Goal: Task Accomplishment & Management: Manage account settings

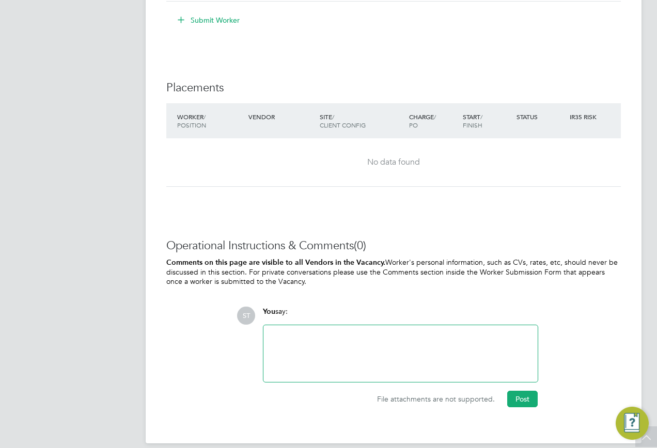
scroll to position [929, 0]
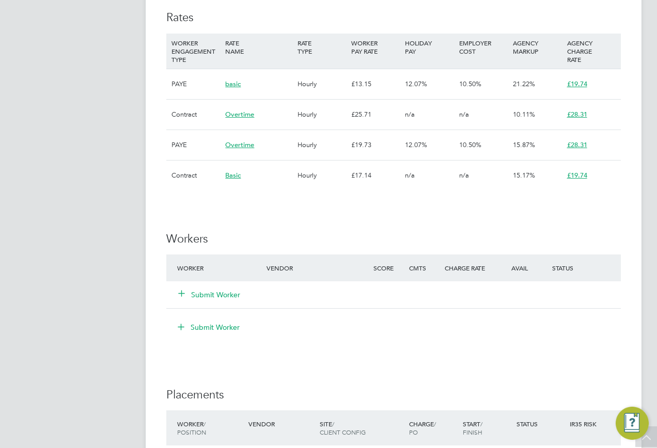
click at [190, 289] on div "Submit Worker" at bounding box center [227, 294] width 107 height 19
click at [184, 291] on icon at bounding box center [182, 293] width 8 height 8
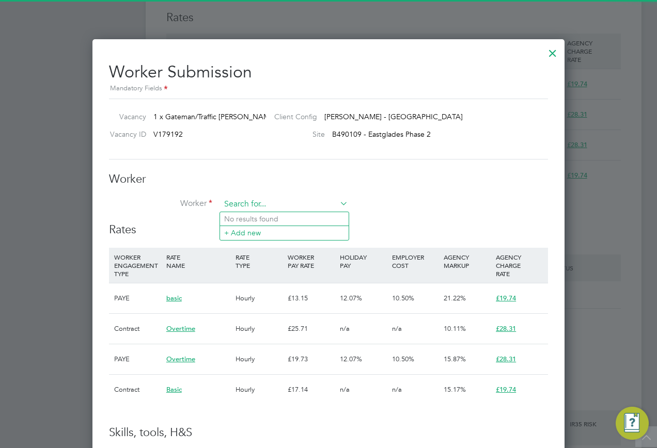
click at [260, 208] on input at bounding box center [284, 204] width 128 height 15
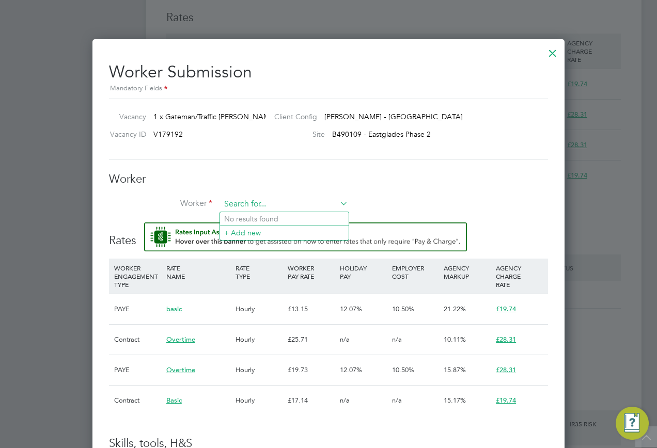
paste input "12504906"
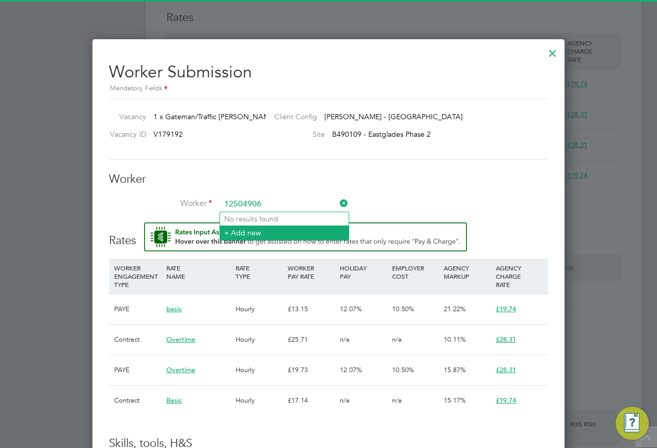
type input "12504906"
click at [245, 231] on li "+ Add new" at bounding box center [284, 233] width 129 height 14
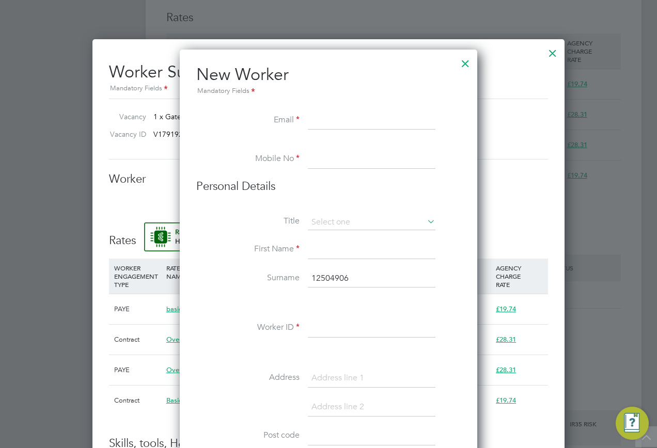
click at [321, 125] on input at bounding box center [372, 121] width 128 height 19
paste input "sidatriyazyusuf786@gmail.com"
type input "sidatriyazyusuf786@gmail.com"
click at [312, 162] on input at bounding box center [372, 159] width 128 height 19
click at [321, 156] on input "tel:07852628643" at bounding box center [372, 159] width 128 height 19
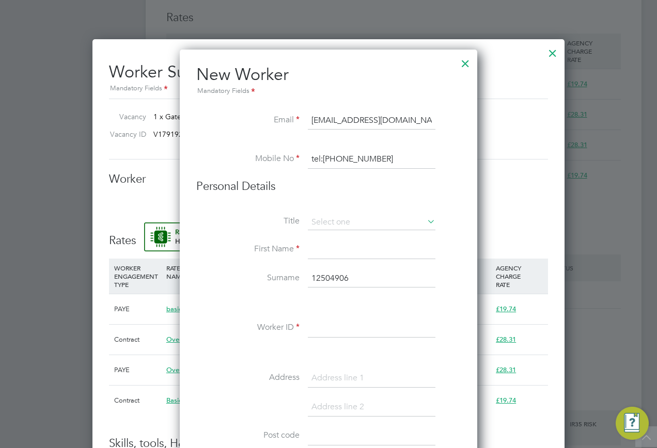
click at [323, 156] on input "tel:07852628643" at bounding box center [372, 159] width 128 height 19
type input "07852628643"
click at [354, 224] on input at bounding box center [372, 222] width 128 height 15
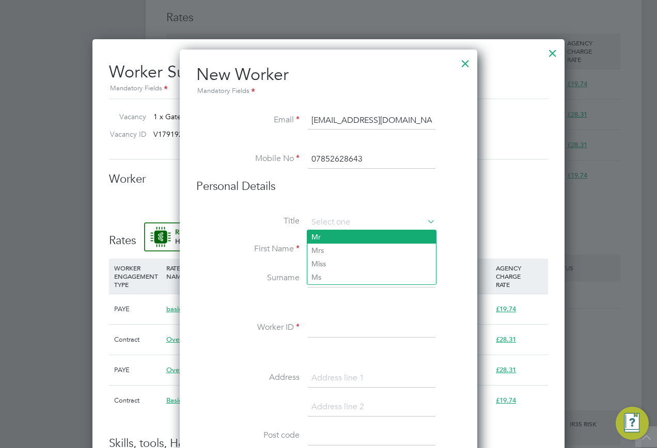
click at [340, 240] on li "Mr" at bounding box center [371, 236] width 129 height 13
type input "Mr"
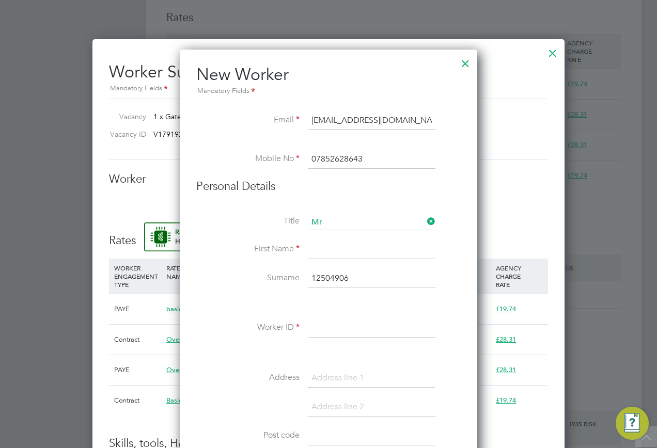
click at [324, 252] on input at bounding box center [372, 250] width 128 height 19
type input "Riyaz"
drag, startPoint x: 350, startPoint y: 284, endPoint x: 274, endPoint y: 282, distance: 75.9
click at [274, 282] on li "Surname 12504906" at bounding box center [328, 283] width 264 height 29
type input "Yusuf"
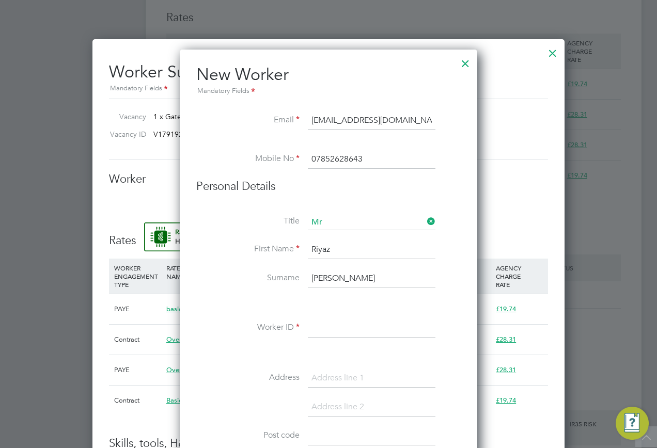
click at [338, 328] on input at bounding box center [372, 328] width 128 height 19
paste input "12504906"
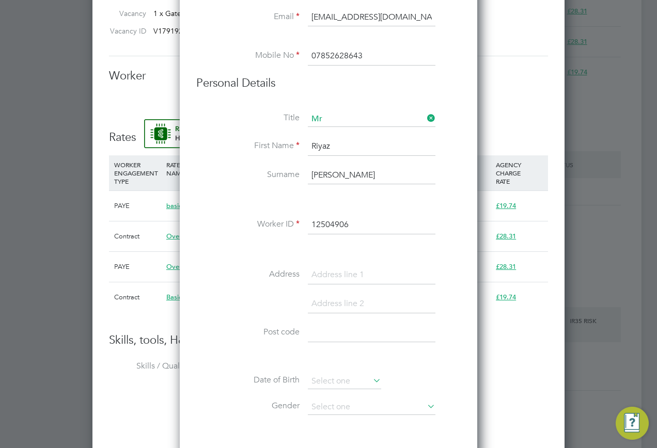
type input "12504906"
click at [337, 263] on div "Title Mr First Name Riyaz Surname Yusuf Worker ID 12504906 Address Post code Da…" at bounding box center [328, 299] width 264 height 375
click at [329, 268] on input at bounding box center [372, 275] width 128 height 19
click at [322, 269] on input at bounding box center [372, 275] width 128 height 19
paste input "11 tournament rd"
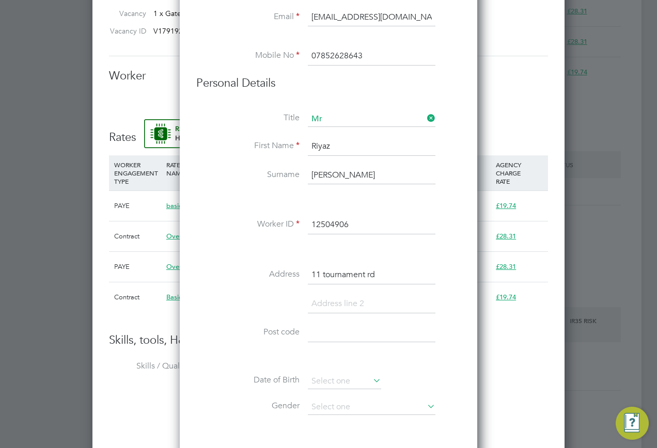
type input "11 tournament rd"
click at [322, 299] on input at bounding box center [372, 304] width 128 height 19
click at [325, 295] on input at bounding box center [372, 304] width 128 height 19
paste input "Leicestershire"
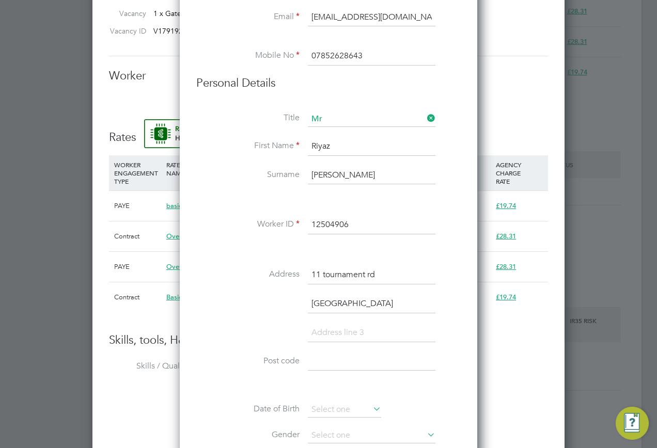
type input "Leicestershire"
click at [323, 359] on input at bounding box center [372, 362] width 128 height 19
click at [330, 357] on input at bounding box center [372, 362] width 128 height 19
paste input "LE3 8FP"
type input "LE3 8FP"
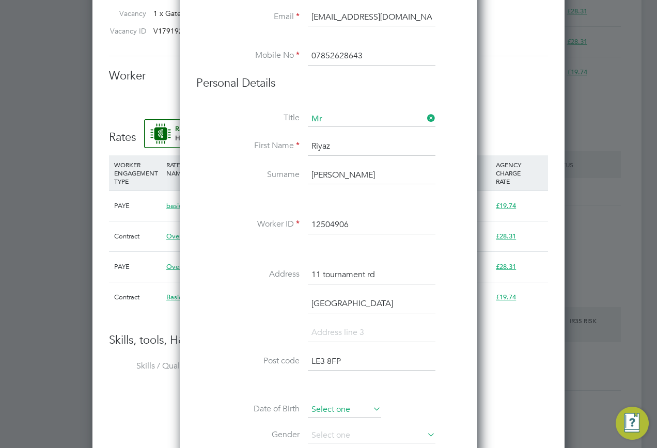
click at [338, 410] on input at bounding box center [344, 409] width 73 height 15
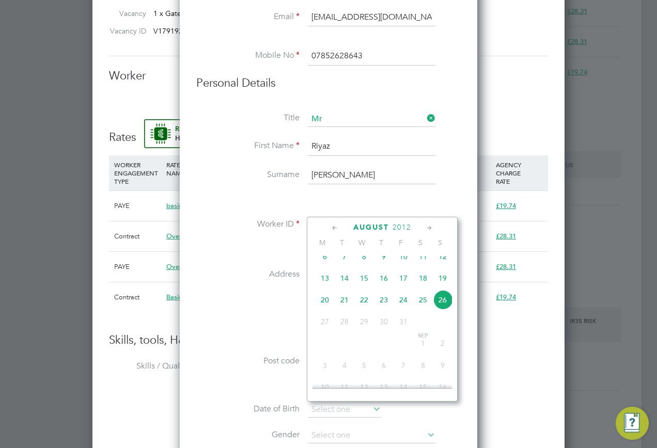
click at [398, 229] on span "2012" at bounding box center [401, 227] width 19 height 9
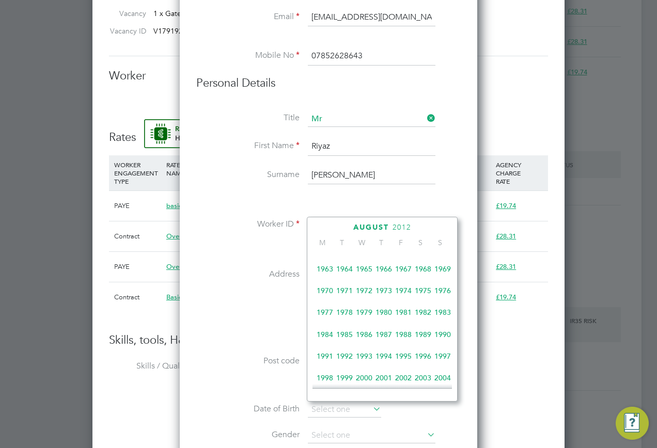
scroll to position [170, 0]
click at [420, 317] on span "1982" at bounding box center [423, 314] width 20 height 20
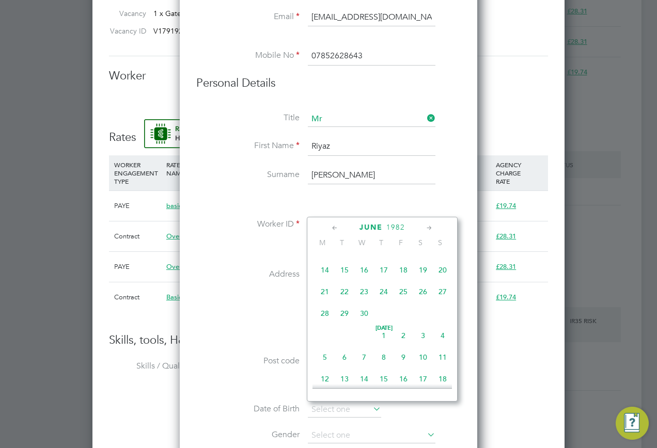
click at [428, 226] on icon at bounding box center [429, 228] width 10 height 11
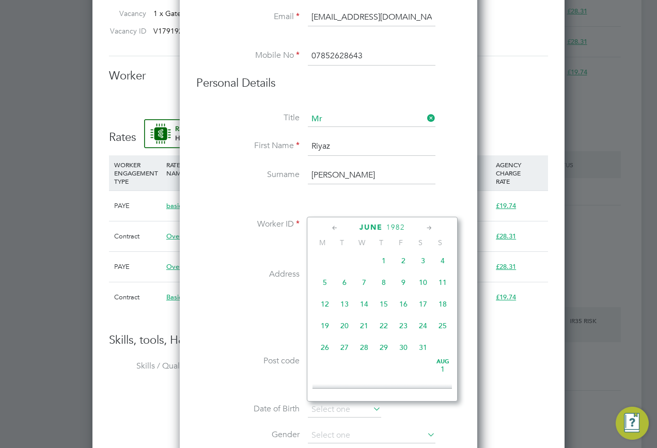
click at [428, 226] on icon at bounding box center [429, 228] width 10 height 11
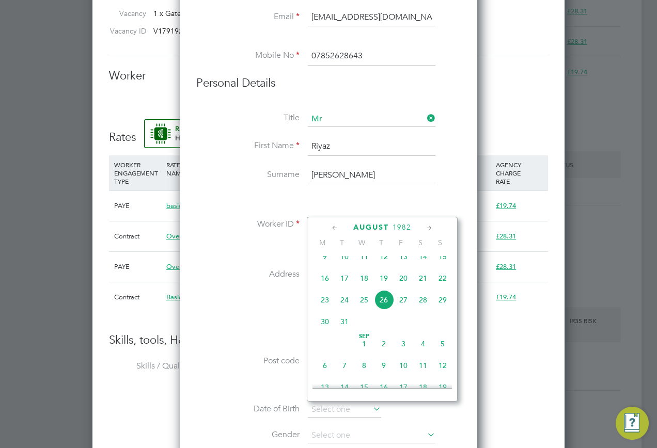
click at [428, 226] on icon at bounding box center [429, 228] width 10 height 11
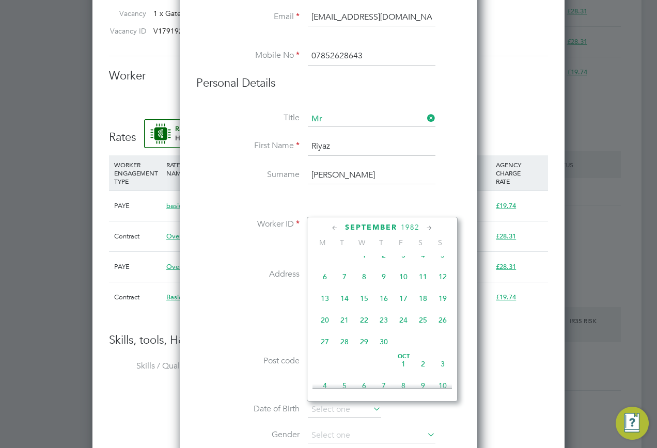
click at [428, 226] on icon at bounding box center [429, 228] width 10 height 11
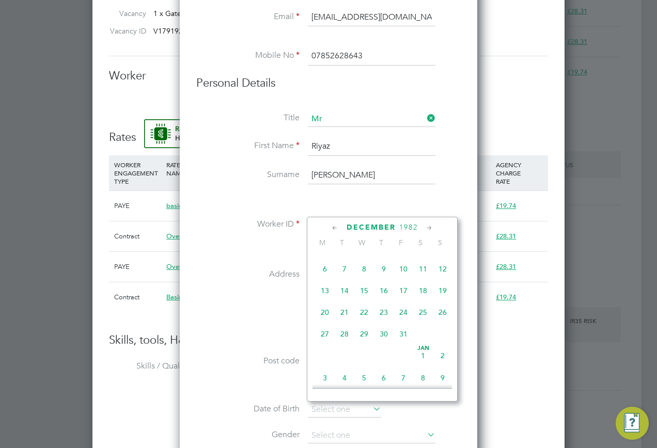
click at [418, 300] on span "18" at bounding box center [423, 291] width 20 height 20
type input "18 Dec 1982"
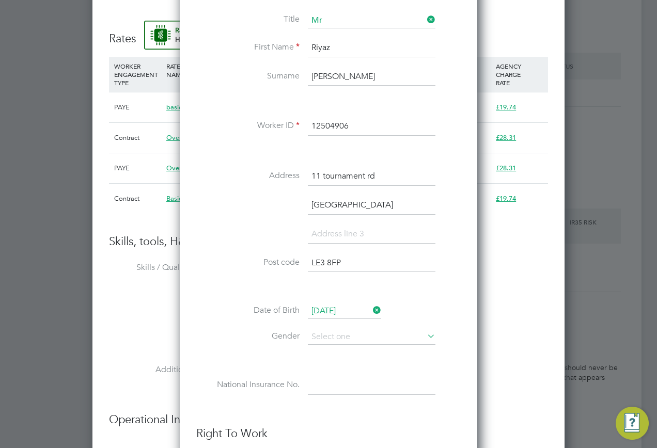
scroll to position [878, 0]
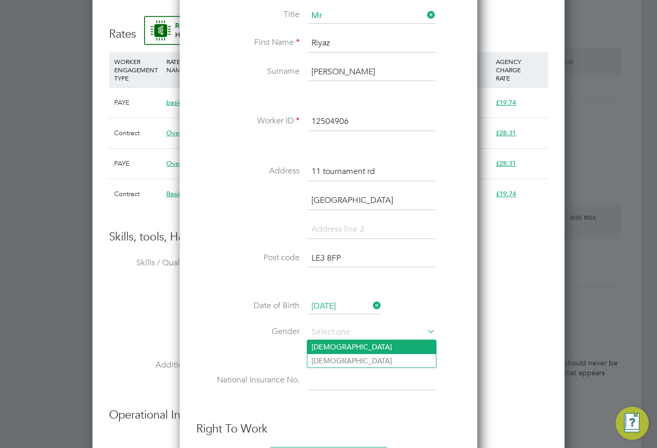
click at [337, 350] on li "Male" at bounding box center [371, 346] width 129 height 13
type input "Male"
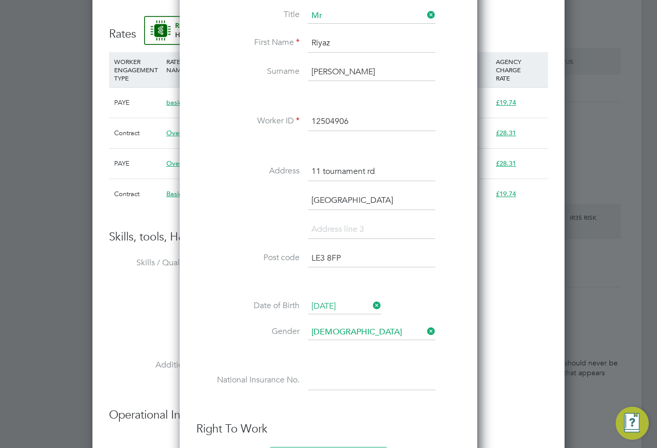
click at [321, 386] on input at bounding box center [372, 381] width 128 height 19
click at [332, 380] on input at bounding box center [372, 381] width 128 height 19
paste input "JT891799D"
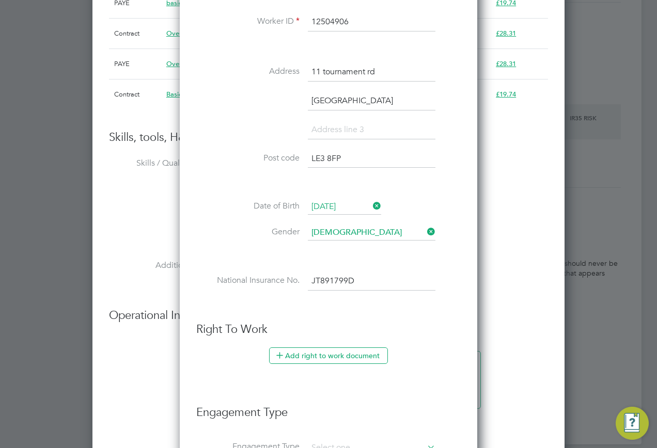
scroll to position [981, 0]
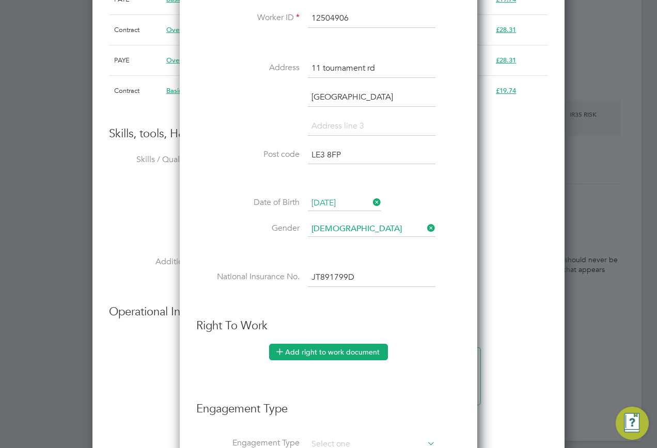
type input "JT 89 17 99 D"
click at [328, 347] on button "Add right to work document" at bounding box center [328, 352] width 119 height 17
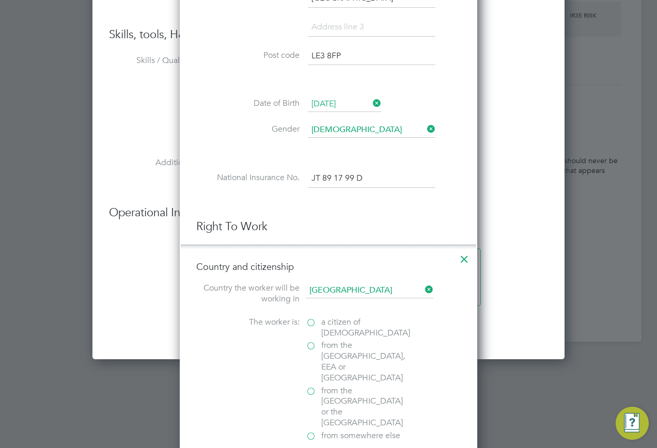
scroll to position [1136, 0]
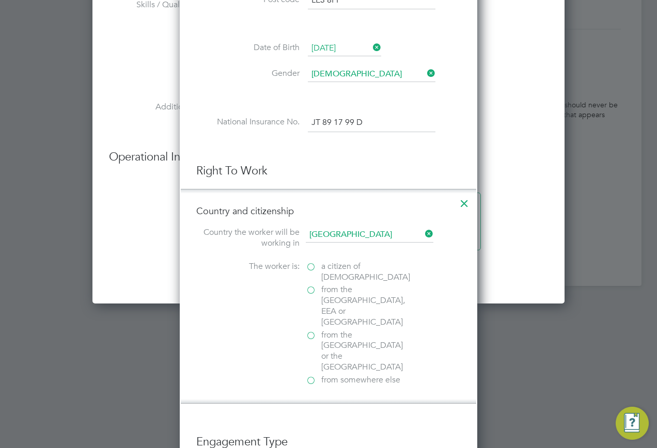
click at [309, 265] on label "a citizen of United Kingdom" at bounding box center [357, 272] width 103 height 22
click at [0, 0] on input "a citizen of United Kingdom" at bounding box center [0, 0] width 0 height 0
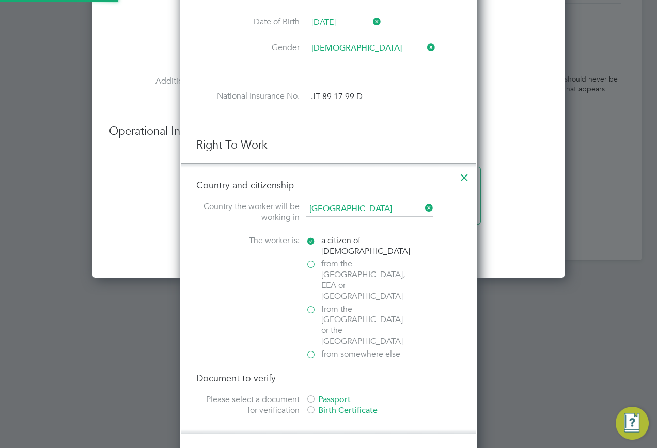
scroll to position [1187, 0]
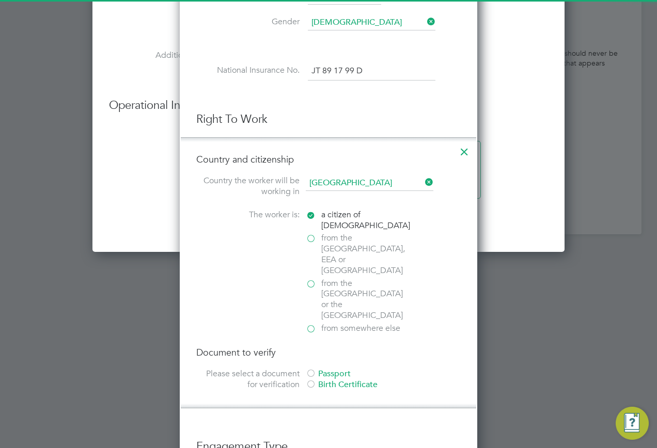
click at [322, 369] on div "Passport" at bounding box center [383, 374] width 155 height 11
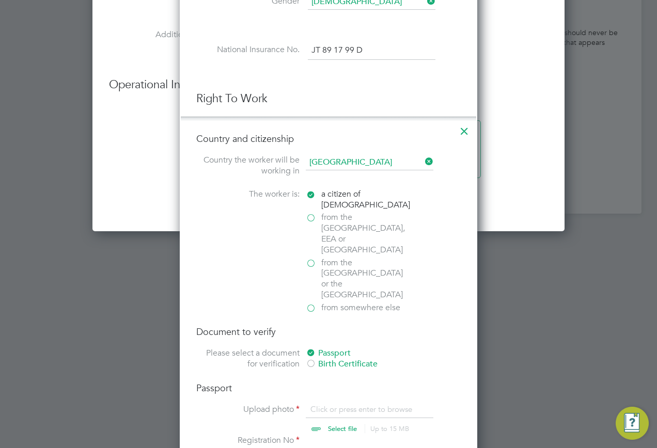
scroll to position [1291, 0]
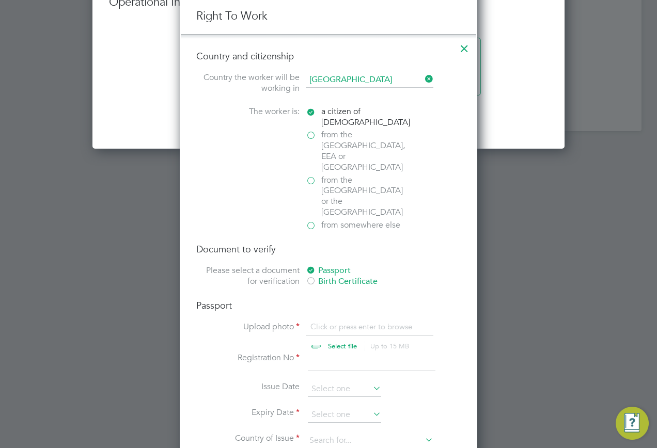
click at [315, 322] on input "file" at bounding box center [352, 337] width 162 height 31
type input "C:\fakepath\Passport (Front).jpg"
click at [335, 353] on input at bounding box center [372, 362] width 128 height 19
type input "2"
type input "139860669"
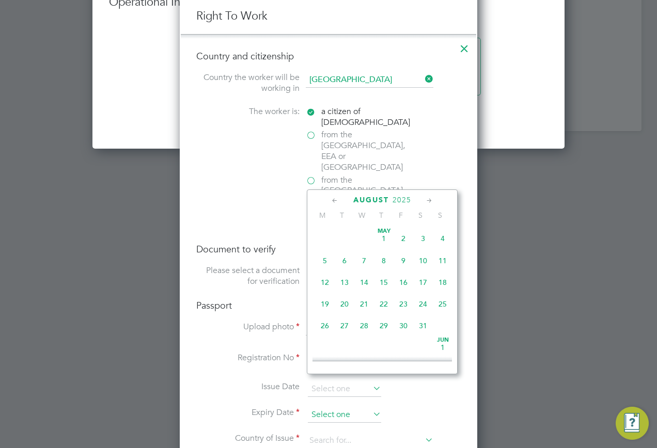
click at [317, 407] on input at bounding box center [344, 414] width 73 height 15
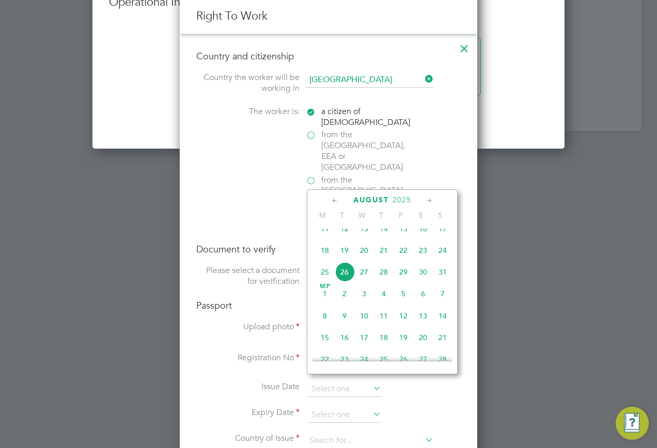
click at [395, 198] on span "2025" at bounding box center [401, 200] width 19 height 9
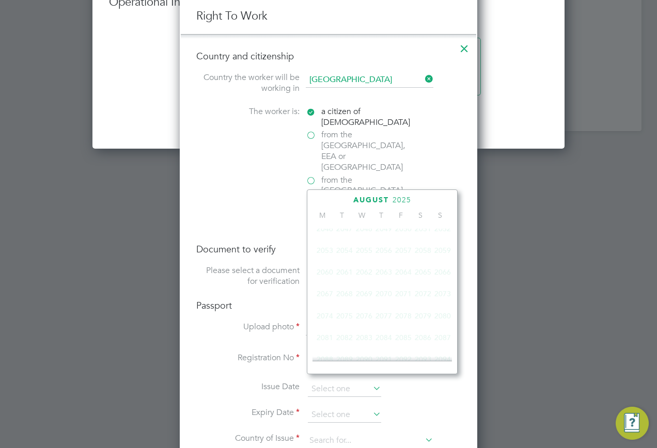
scroll to position [274, 0]
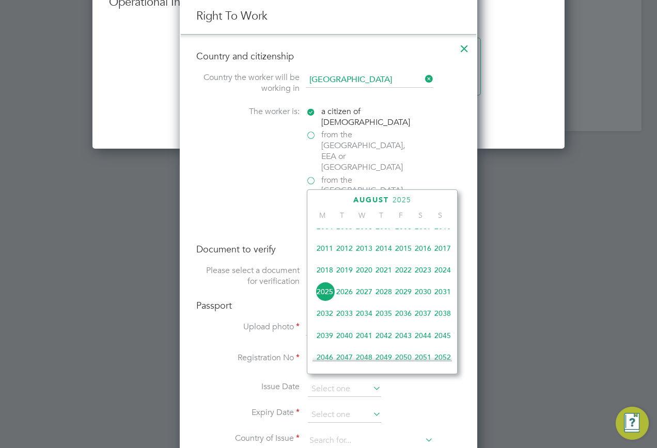
click at [348, 321] on span "2033" at bounding box center [345, 314] width 20 height 20
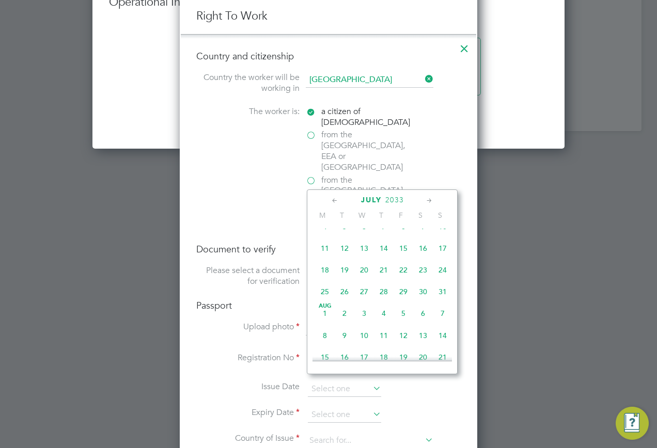
click at [334, 202] on icon at bounding box center [335, 200] width 10 height 11
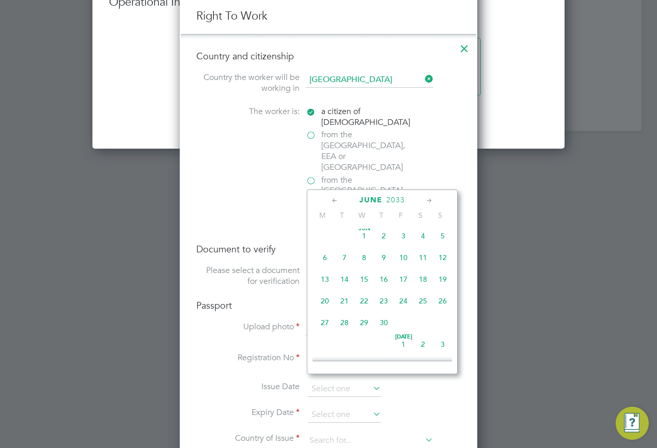
click at [334, 202] on icon at bounding box center [335, 200] width 10 height 11
click at [323, 306] on span "21" at bounding box center [325, 304] width 20 height 20
type input "21 Mar 2033"
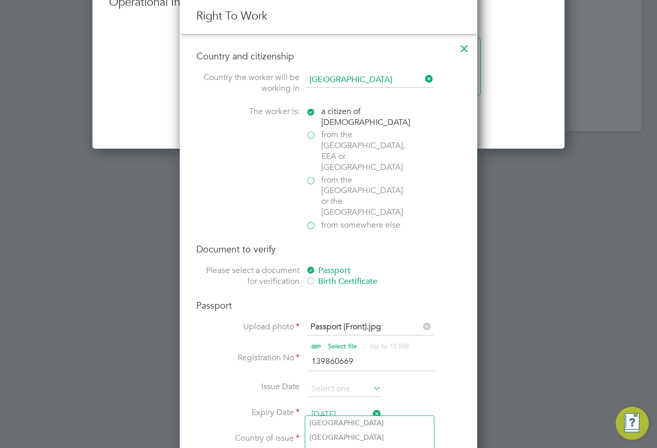
click at [330, 433] on input at bounding box center [370, 440] width 128 height 15
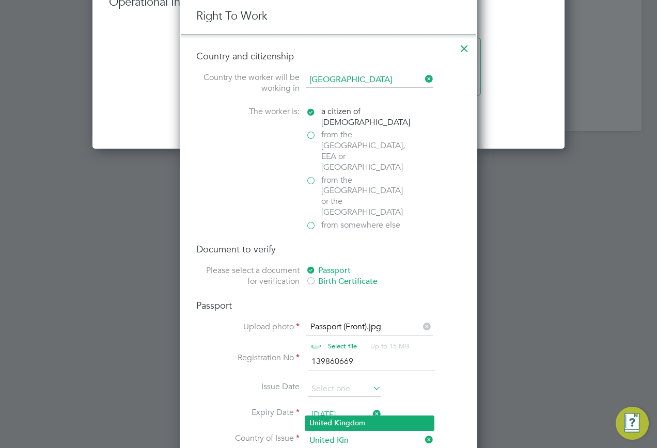
click at [335, 420] on b "Kin" at bounding box center [339, 423] width 11 height 9
type input "United Kingdom"
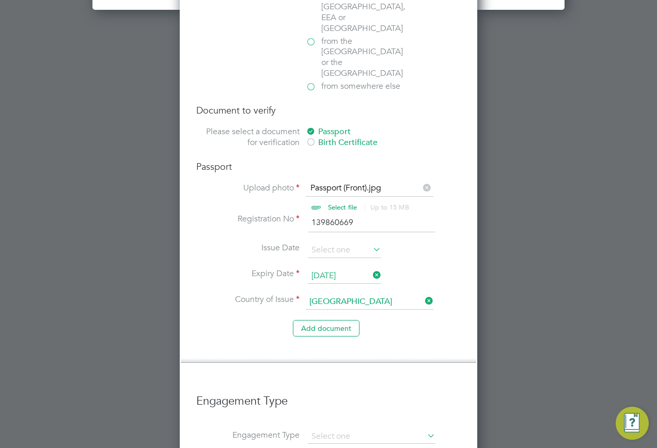
scroll to position [1446, 0]
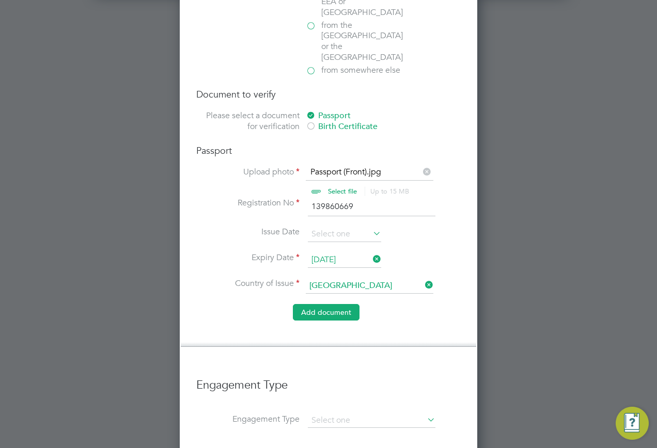
click at [308, 304] on button "Add document" at bounding box center [326, 312] width 67 height 17
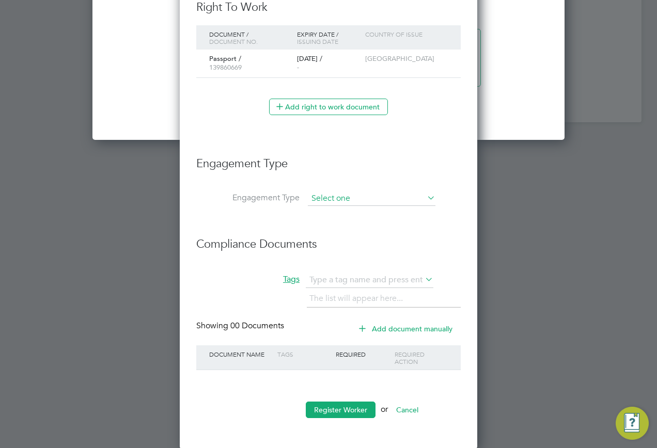
click at [368, 202] on input at bounding box center [372, 199] width 128 height 14
click at [332, 253] on li "Umbrella" at bounding box center [371, 258] width 129 height 15
type input "Umbrella"
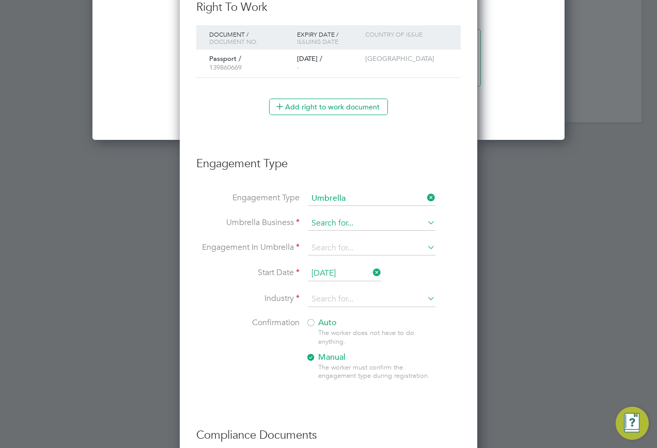
click at [345, 218] on input at bounding box center [372, 223] width 128 height 14
click at [335, 234] on li "Crest Plus Operations Limited" at bounding box center [371, 238] width 129 height 15
type input "Crest Plus Operations Limited"
click at [332, 248] on input at bounding box center [372, 248] width 128 height 14
click at [339, 322] on li "PAYE Umbrella" at bounding box center [371, 322] width 129 height 15
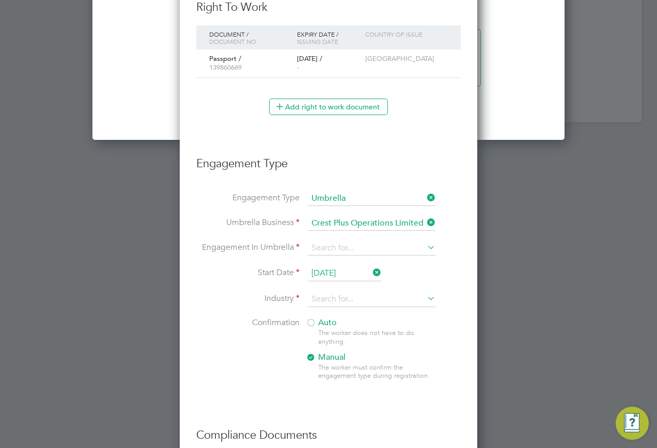
type input "PAYE Umbrella"
click at [338, 301] on input at bounding box center [372, 299] width 128 height 15
click at [326, 306] on input "Const" at bounding box center [372, 299] width 128 height 15
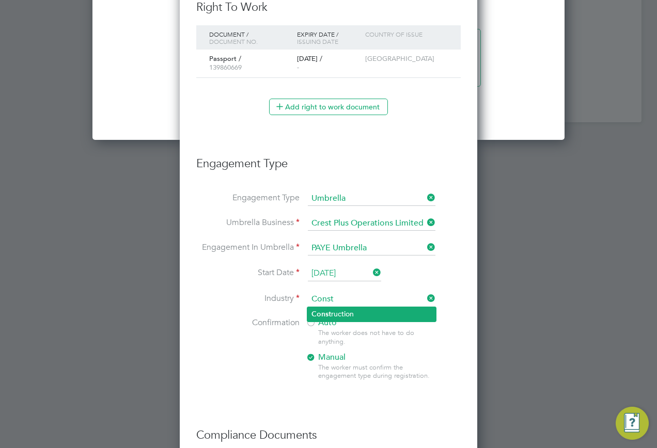
click at [317, 313] on b "Const" at bounding box center [321, 314] width 20 height 9
type input "Construction"
click at [315, 324] on div at bounding box center [311, 324] width 10 height 10
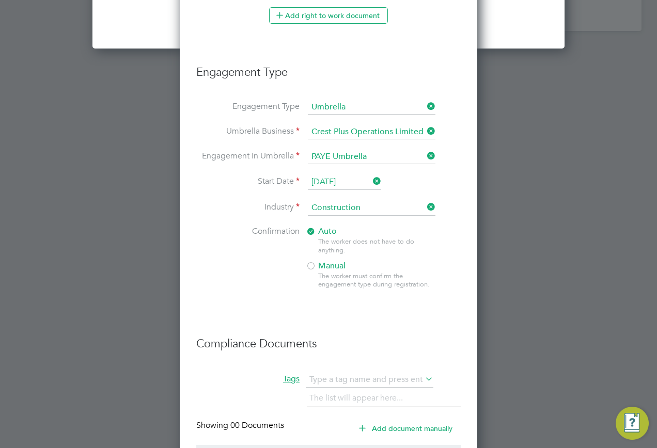
scroll to position [1491, 0]
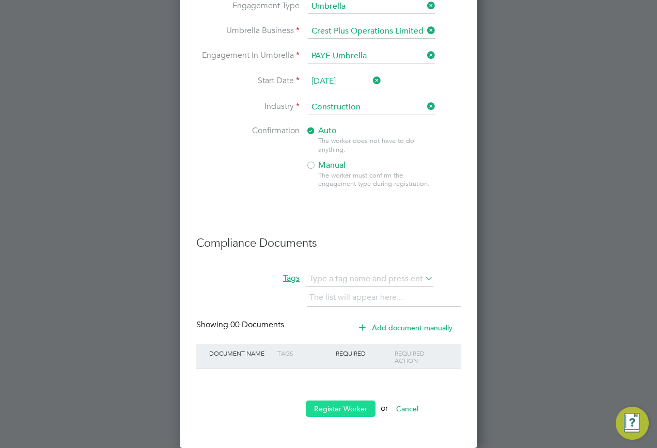
click at [330, 416] on button "Register Worker" at bounding box center [341, 409] width 70 height 17
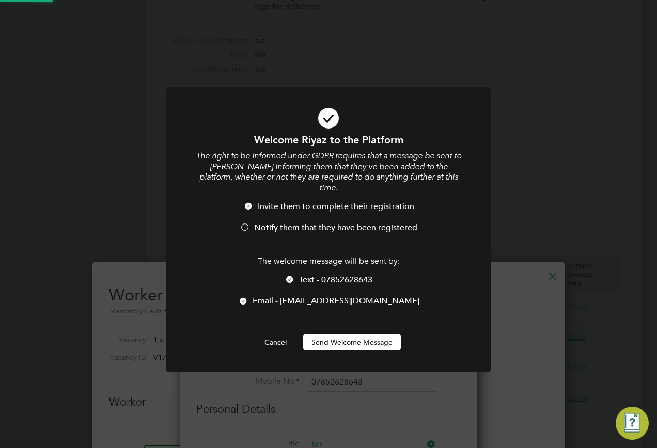
scroll to position [0, 0]
click at [315, 334] on button "Send Welcome Message" at bounding box center [352, 342] width 98 height 17
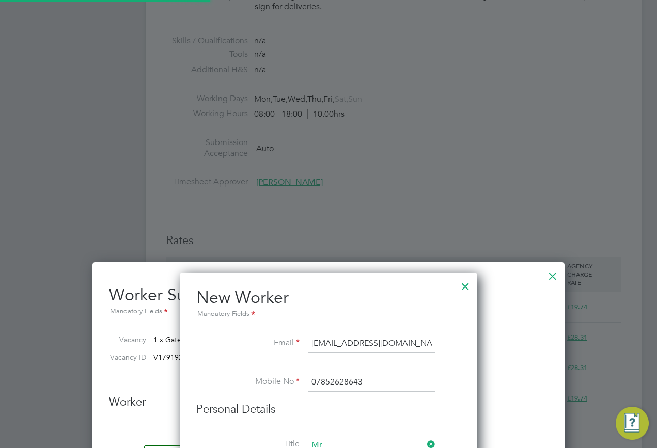
type input "Riyaz Yusuf (12504906)"
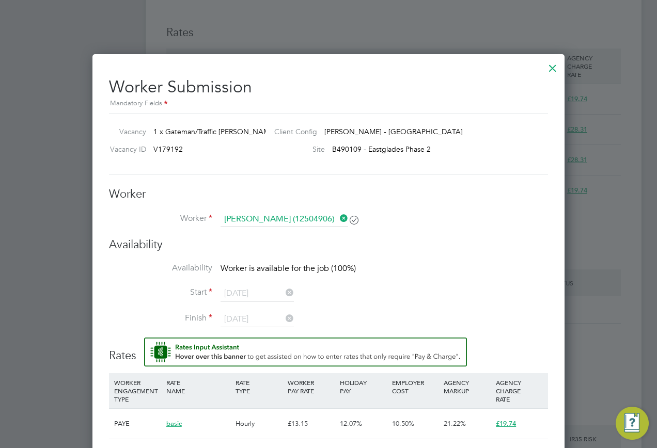
scroll to position [671, 0]
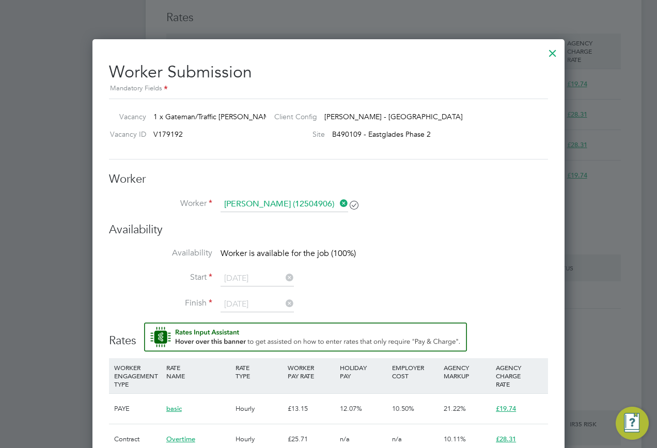
click at [338, 202] on icon at bounding box center [338, 203] width 0 height 14
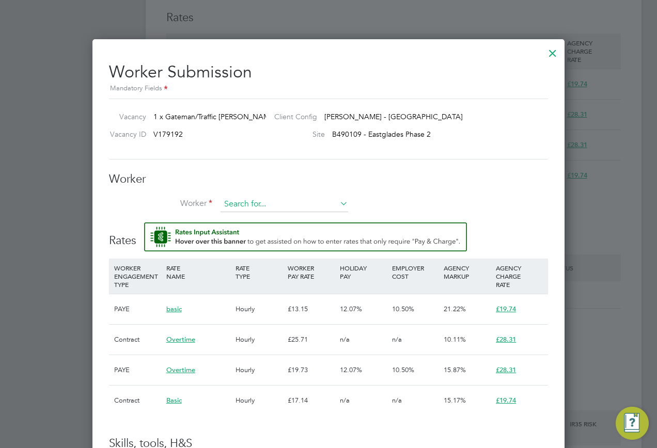
click at [291, 202] on input at bounding box center [284, 204] width 128 height 15
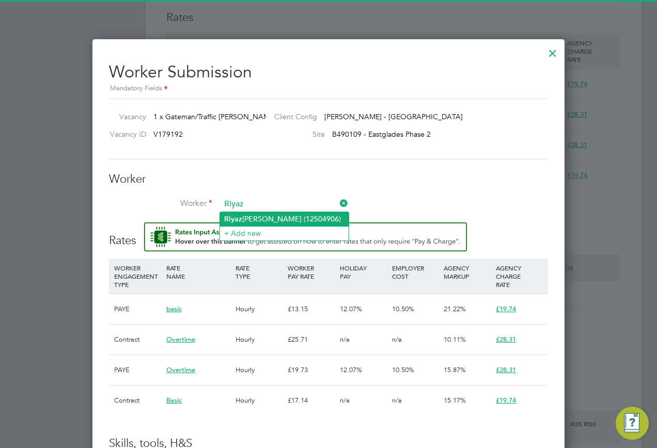
click at [278, 223] on li "Riyaz Yusuf (12504906)" at bounding box center [284, 219] width 129 height 14
type input "Riyaz Yusuf (12504906)"
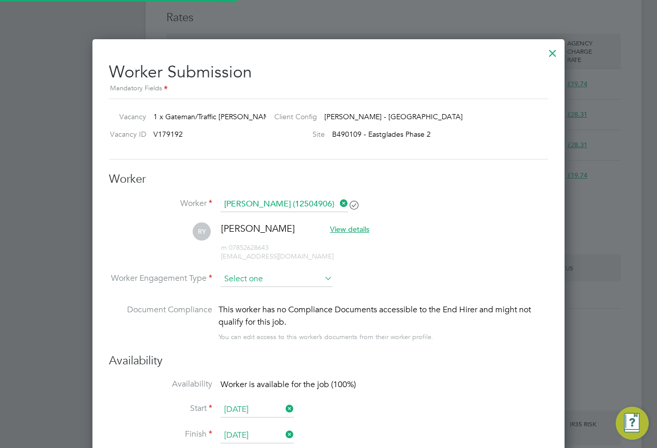
scroll to position [960, 472]
click at [274, 273] on input at bounding box center [276, 279] width 112 height 15
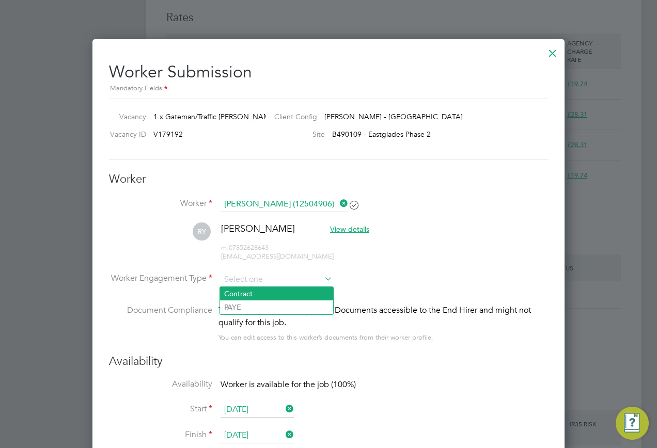
click at [268, 295] on li "Contract" at bounding box center [276, 293] width 113 height 13
type input "Contract"
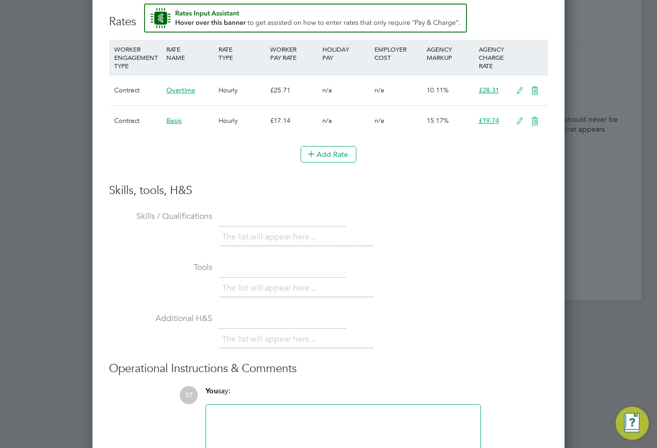
scroll to position [1188, 0]
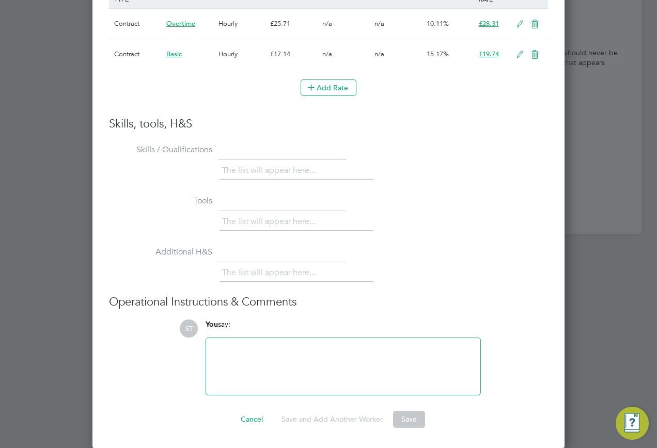
click at [519, 22] on icon at bounding box center [519, 24] width 13 height 8
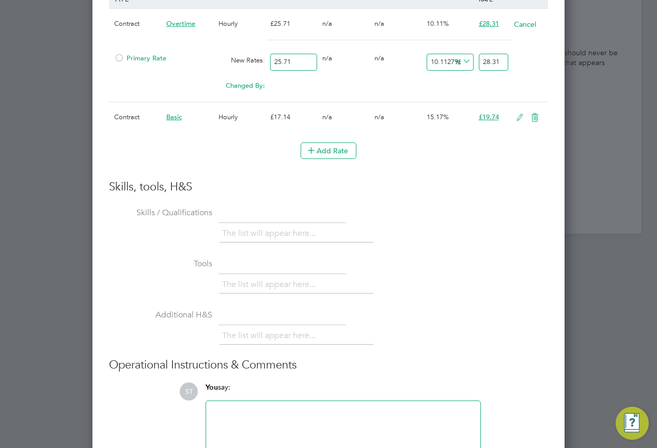
click at [515, 119] on icon at bounding box center [519, 118] width 13 height 8
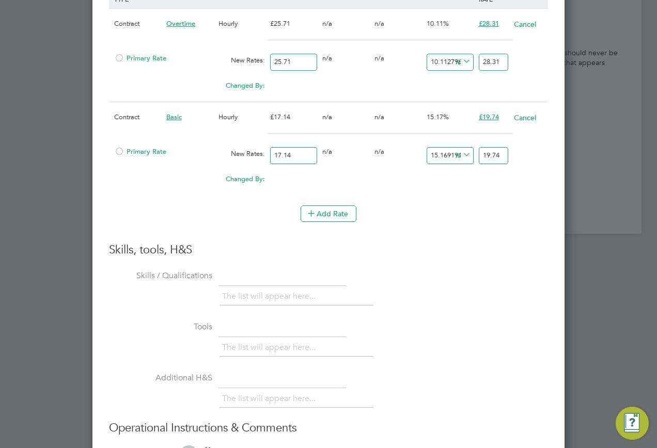
click at [127, 151] on span "Primary Rate" at bounding box center [140, 151] width 52 height 9
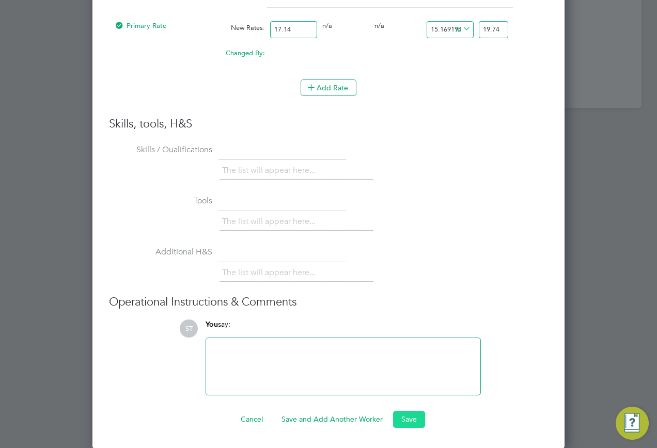
click at [408, 419] on button "Save" at bounding box center [409, 419] width 32 height 17
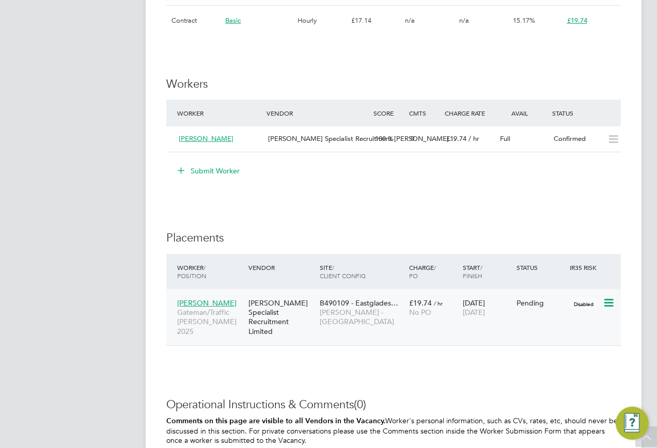
click at [608, 302] on icon at bounding box center [607, 303] width 10 height 12
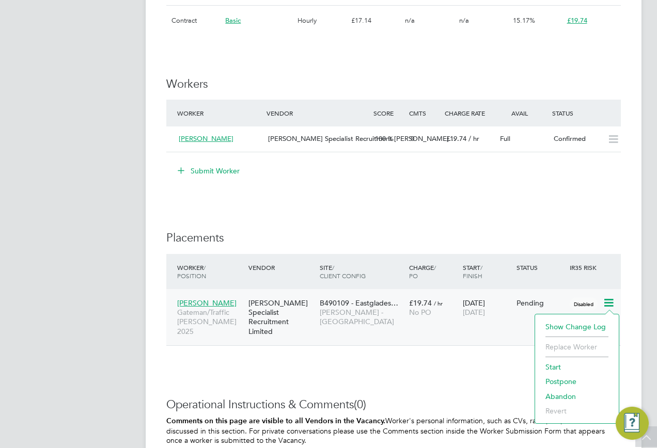
click at [547, 369] on li "Start" at bounding box center [576, 367] width 73 height 14
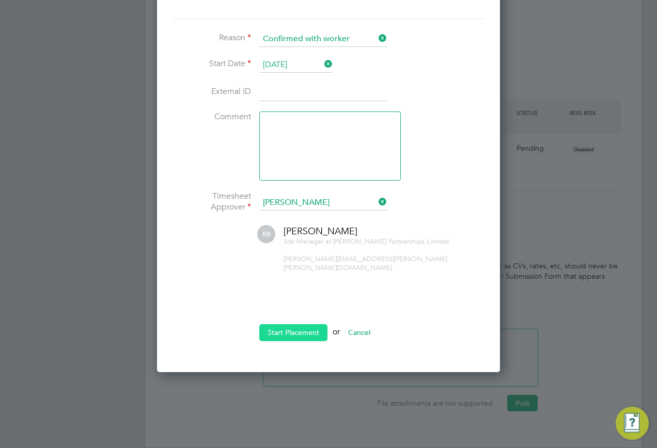
click at [287, 328] on button "Start Placement" at bounding box center [293, 332] width 68 height 17
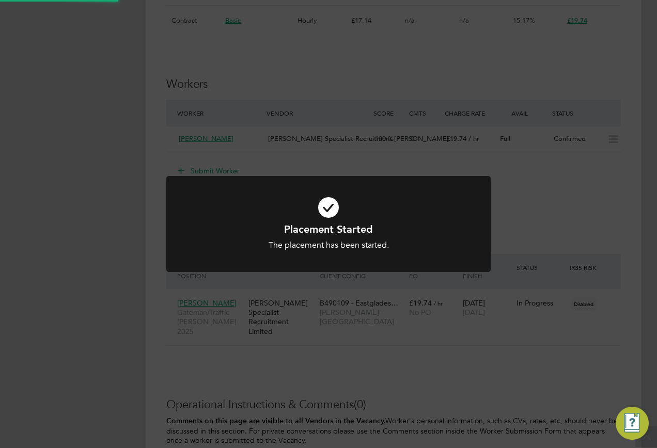
click at [505, 300] on div "Placement Started The placement has been started. Cancel Okay" at bounding box center [328, 224] width 657 height 448
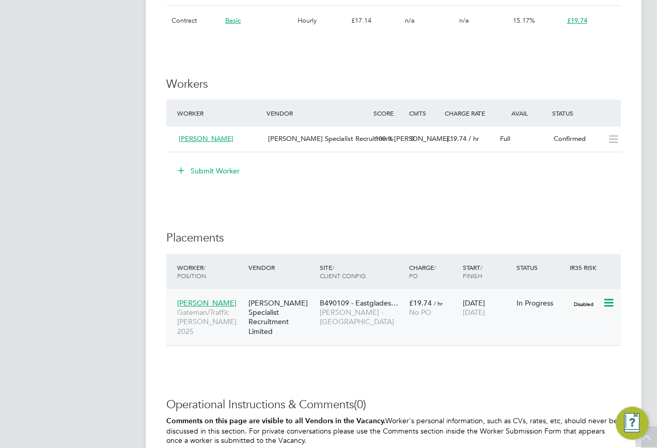
click at [259, 305] on div "[PERSON_NAME] Specialist Recruitment Limited" at bounding box center [281, 317] width 71 height 48
click at [201, 299] on span "Riyaz Yusuf" at bounding box center [206, 302] width 59 height 9
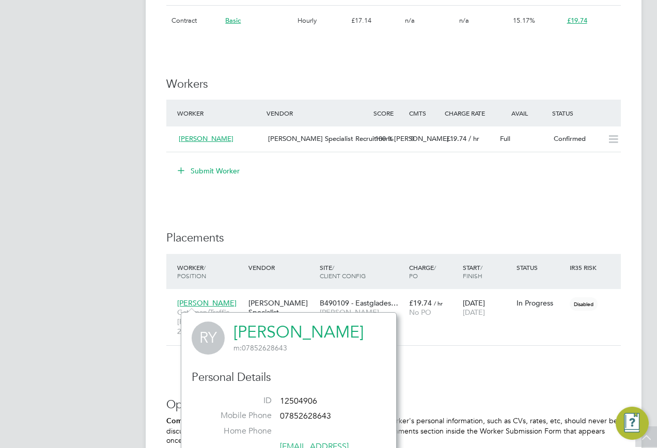
click at [273, 331] on link "Riyaz Yusuf" at bounding box center [298, 332] width 130 height 20
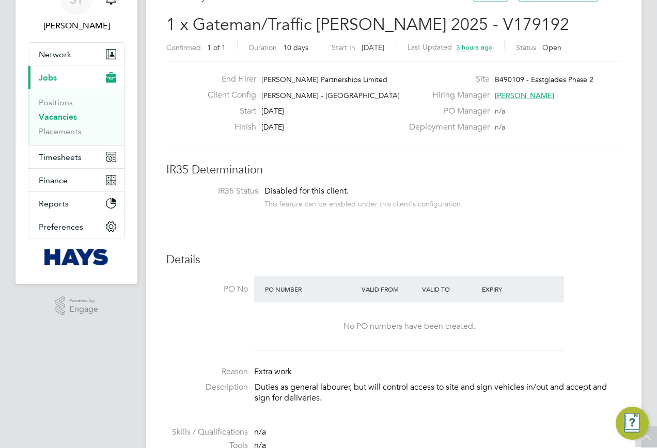
scroll to position [52, 0]
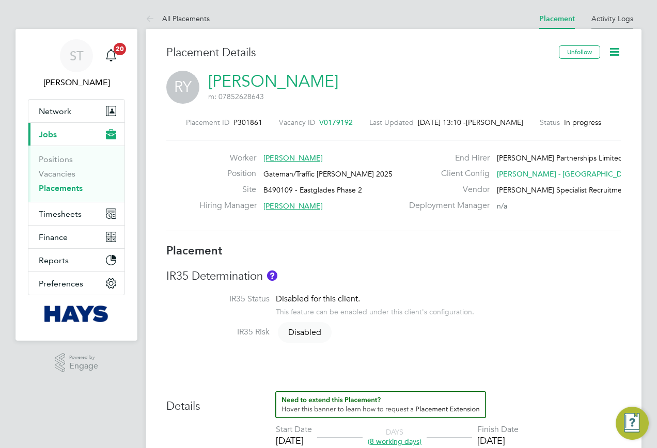
click at [610, 14] on link "Activity Logs" at bounding box center [612, 18] width 42 height 9
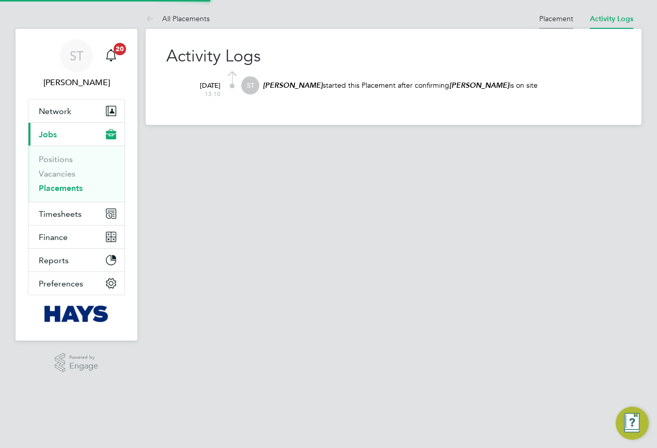
click at [571, 17] on link "Placement" at bounding box center [556, 18] width 34 height 9
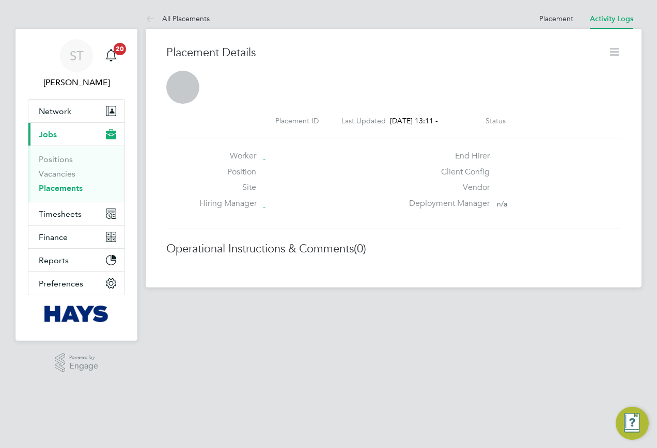
scroll to position [17, 204]
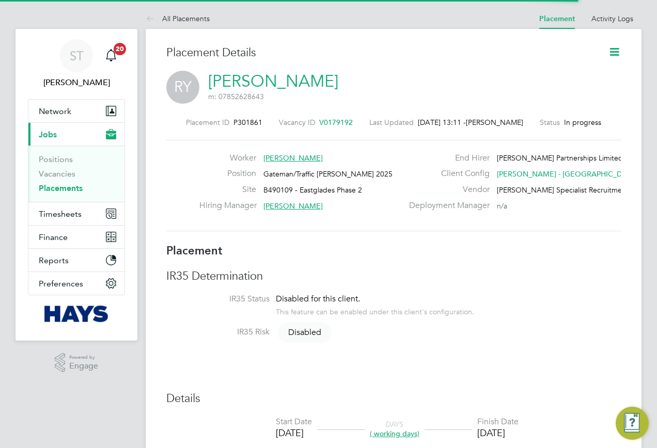
click at [613, 56] on icon at bounding box center [614, 51] width 13 height 13
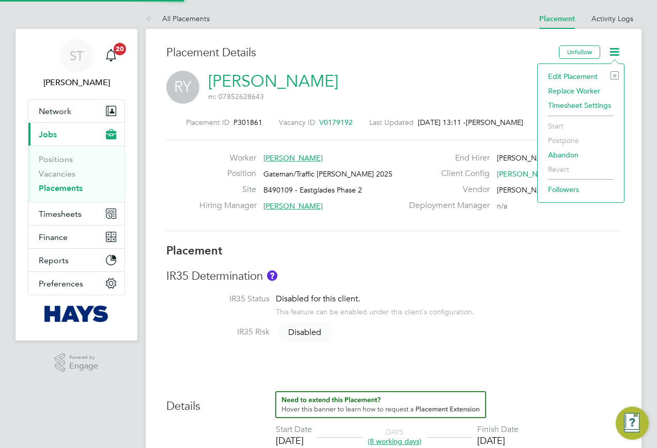
click at [579, 78] on li "Edit Placement e" at bounding box center [581, 76] width 76 height 14
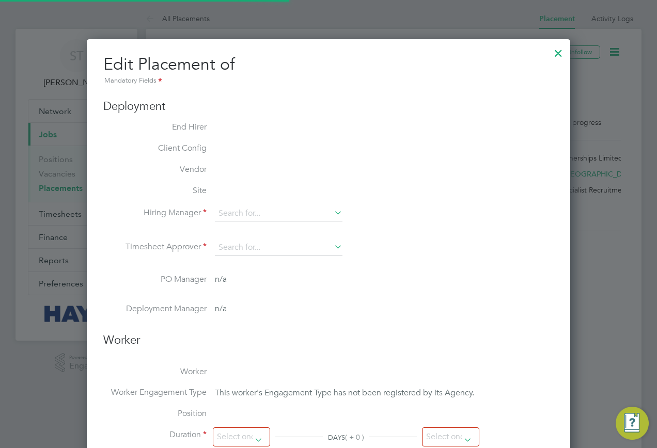
type input "Mark Dixon"
type input "Ricky Barton"
type input "[DATE]"
type input "04 Sep 2025"
type input "08:00"
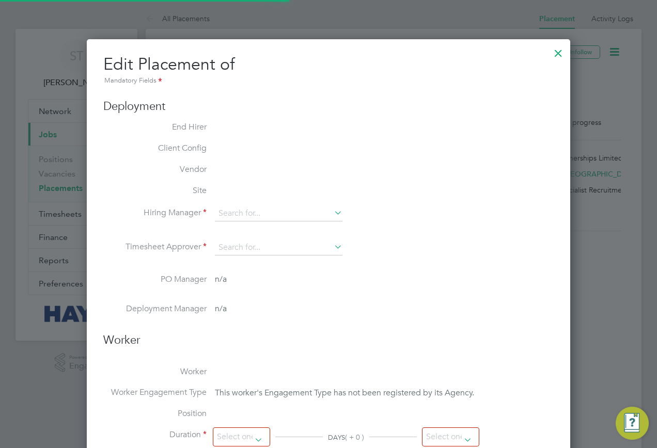
type input "18:00"
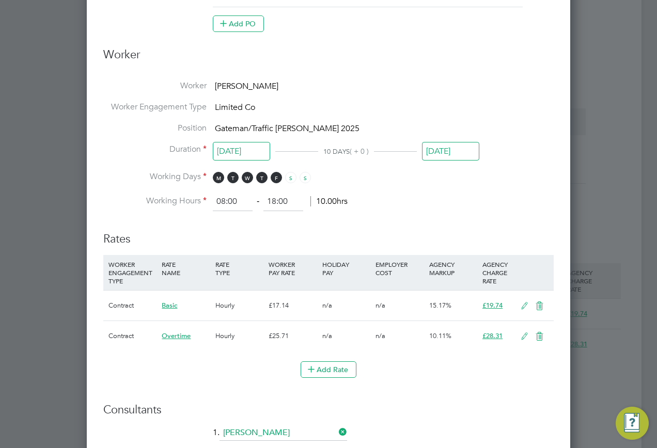
click at [523, 306] on icon at bounding box center [524, 306] width 13 height 8
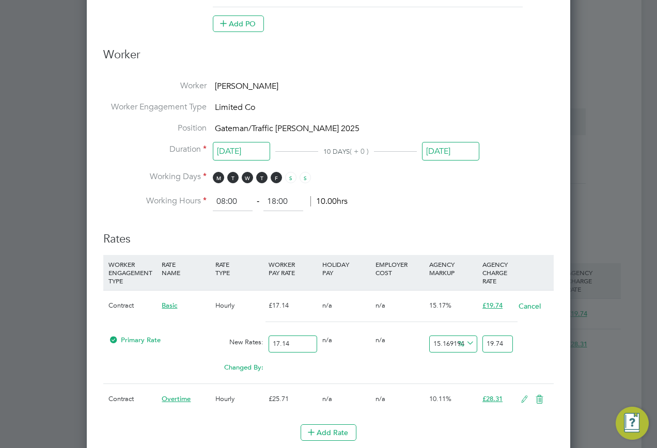
drag, startPoint x: 309, startPoint y: 346, endPoint x: 241, endPoint y: 347, distance: 68.2
click at [245, 346] on div "Primary Rate New Rates: 17.14 0 n/a 0 n/a 15.169194865810969 0 % 19.74" at bounding box center [328, 343] width 450 height 27
type input "1"
type input "1.1516919486581096"
type input "16"
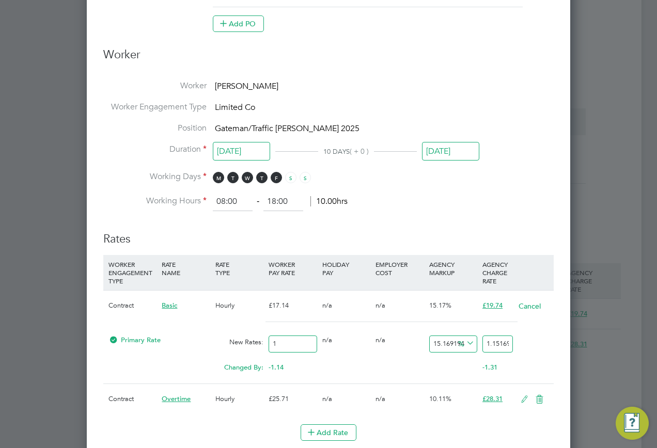
type input "18.427071178529754"
type input "16.6"
type input "19.11808634772462"
type input "16.60"
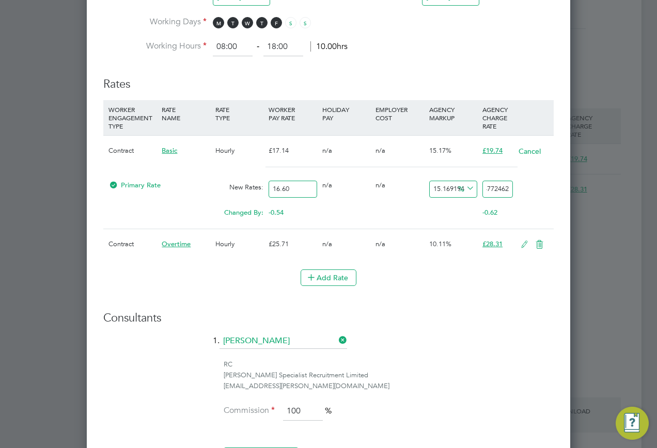
drag, startPoint x: 484, startPoint y: 189, endPoint x: 542, endPoint y: 185, distance: 57.4
click at [542, 185] on div "Primary Rate New Rates: 16.60 0 n/a 0 n/a 15.169194865810969 2.51808634772462 %…" at bounding box center [328, 189] width 450 height 27
type input "-93.97590361445783"
type input "1"
type input "14.457831325301205"
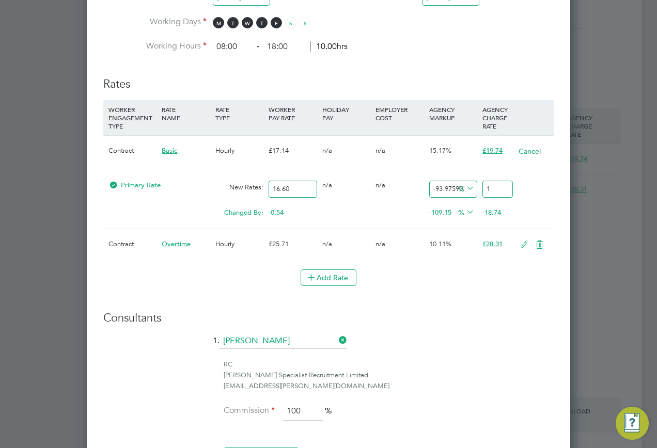
type input "19"
type input "18.674698795180724"
type input "19.7"
type input "18.91566265060241"
type input "19.74"
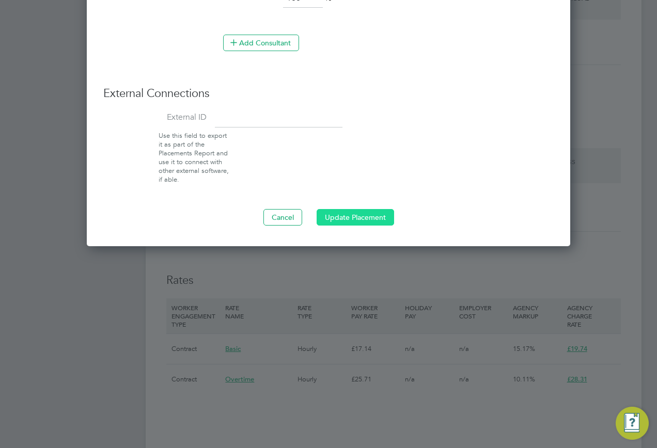
click at [373, 212] on button "Update Placement" at bounding box center [354, 217] width 77 height 17
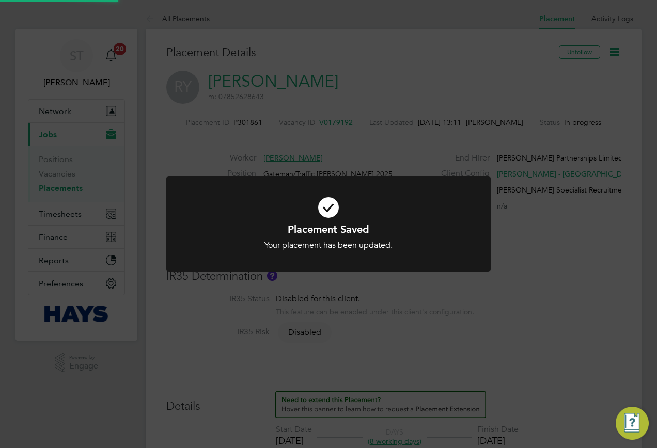
drag, startPoint x: 398, startPoint y: 336, endPoint x: 413, endPoint y: 356, distance: 25.4
click at [399, 336] on div "Placement Saved Your placement has been updated. Cancel Okay" at bounding box center [328, 224] width 657 height 448
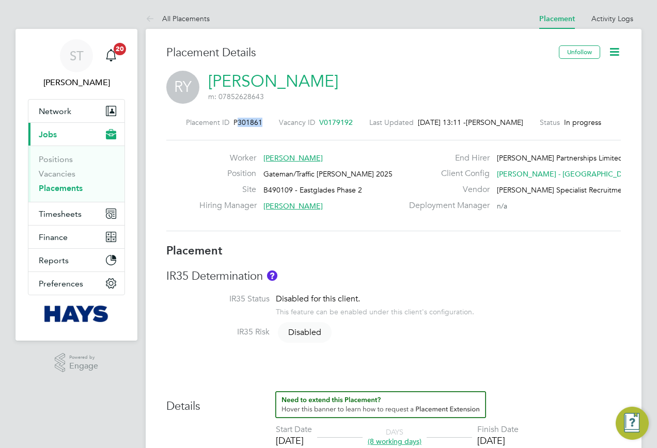
drag, startPoint x: 258, startPoint y: 121, endPoint x: 232, endPoint y: 124, distance: 26.0
click at [232, 124] on div "Placement ID P301861 Vacancy ID V0179192 Last Updated 26 Aug 2025, 13:11 - Samr…" at bounding box center [393, 122] width 454 height 9
copy span "301861"
click at [65, 186] on link "Placements" at bounding box center [61, 188] width 44 height 10
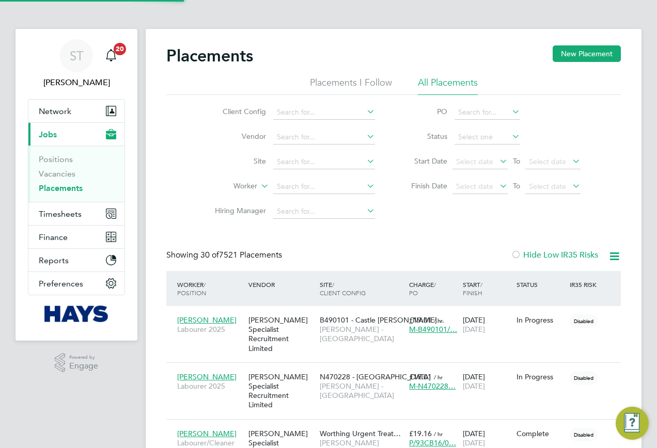
scroll to position [30, 90]
click at [306, 191] on input at bounding box center [324, 187] width 102 height 14
click at [316, 201] on li "Wayne Mill ward" at bounding box center [344, 201] width 142 height 14
type input "Wayne Millward"
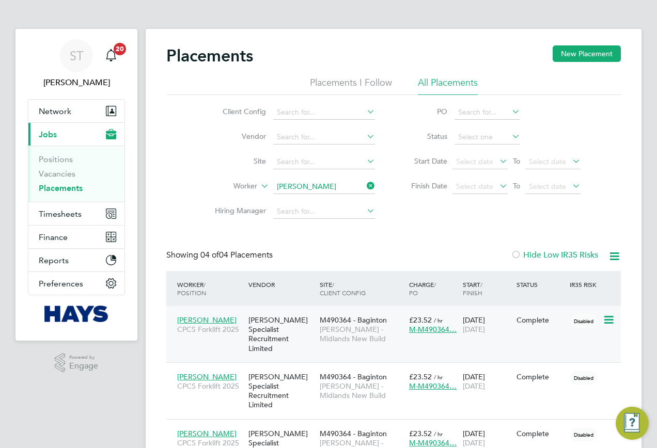
scroll to position [39, 90]
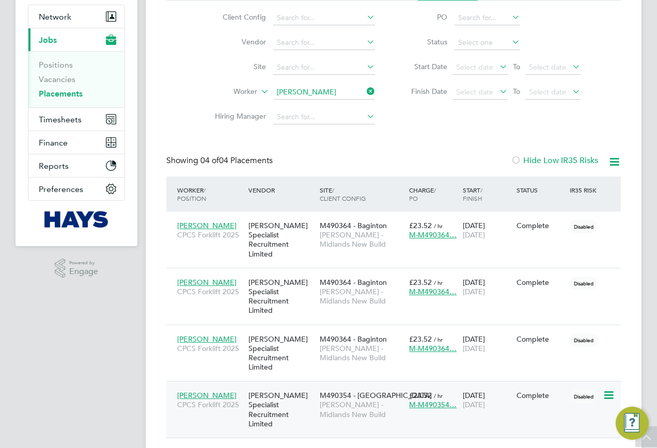
click at [211, 391] on span "Wayne Millward" at bounding box center [206, 395] width 59 height 9
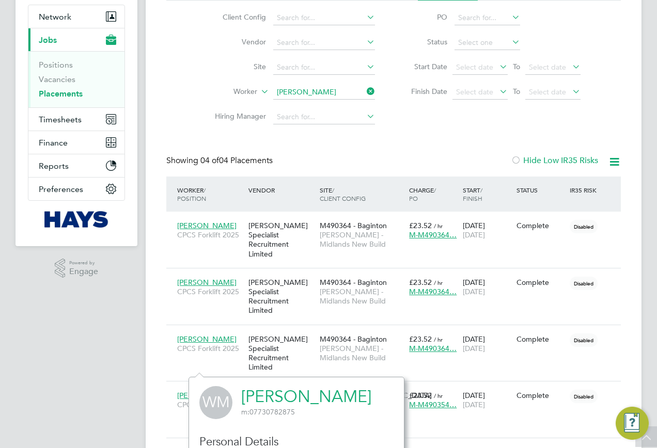
click at [276, 395] on link "Wayne Millward" at bounding box center [306, 397] width 130 height 20
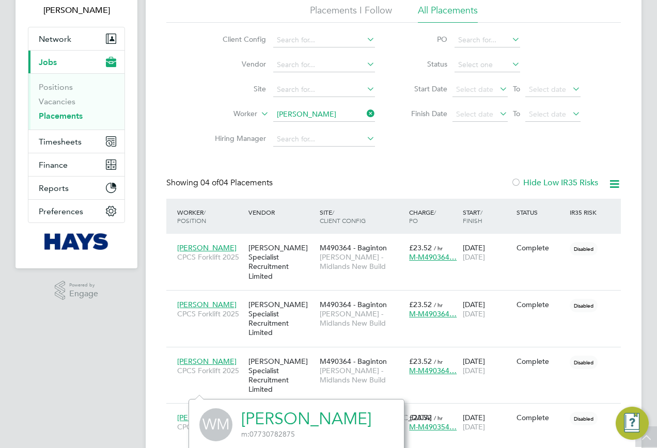
scroll to position [5, 5]
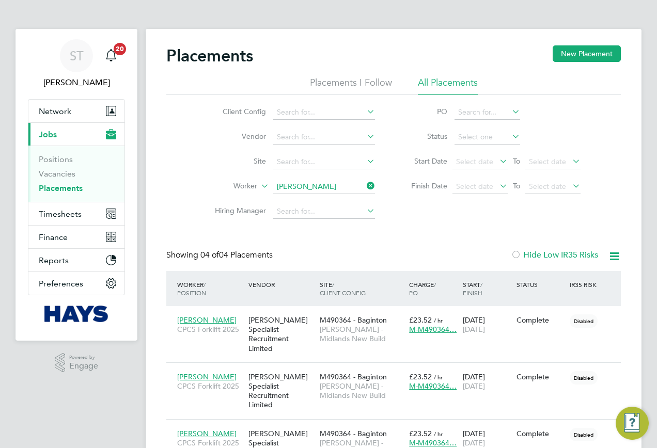
click at [364, 185] on icon at bounding box center [364, 186] width 0 height 14
drag, startPoint x: 54, startPoint y: 176, endPoint x: 108, endPoint y: 166, distance: 55.2
click at [54, 176] on link "Vacancies" at bounding box center [57, 174] width 37 height 10
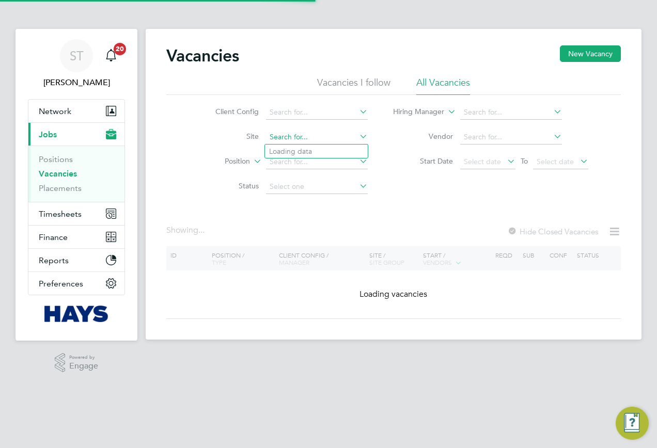
click at [292, 138] on input at bounding box center [317, 137] width 102 height 14
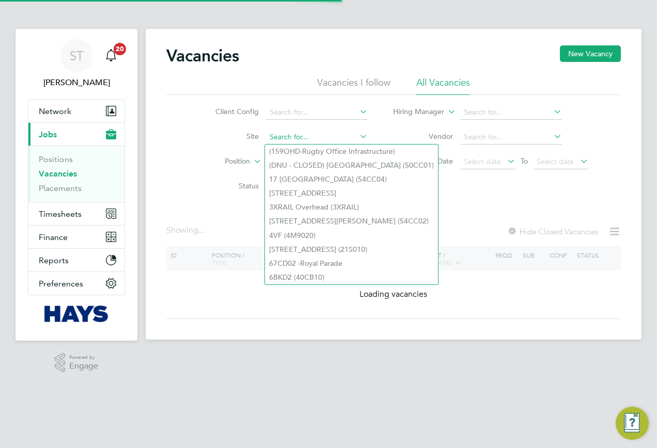
paste input "40CC04"
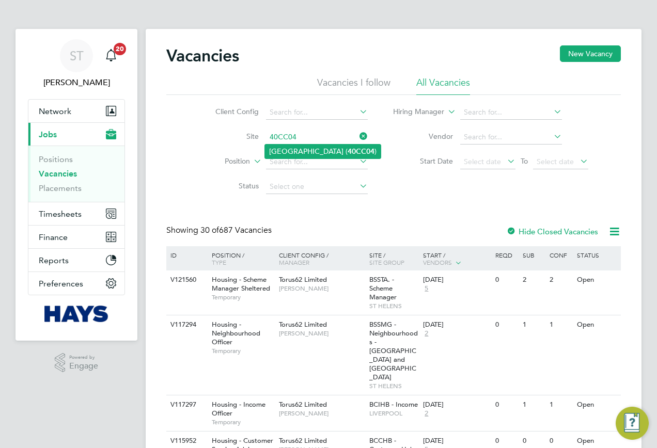
click at [328, 152] on li "University Of Leeds Campus ( 40CC04 )" at bounding box center [323, 152] width 116 height 14
type input "[GEOGRAPHIC_DATA] (40CC04)"
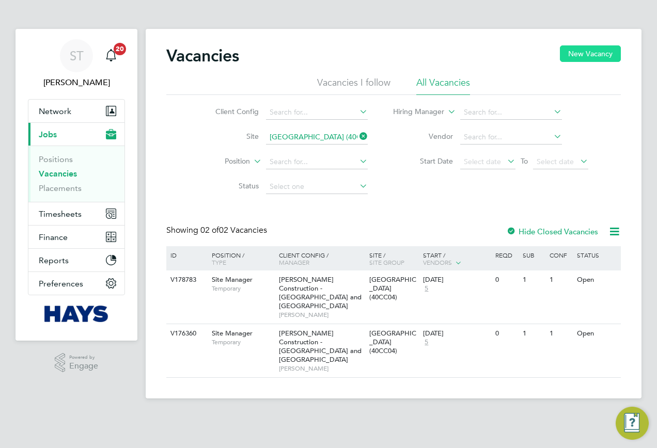
click at [589, 53] on button "New Vacancy" at bounding box center [590, 53] width 61 height 17
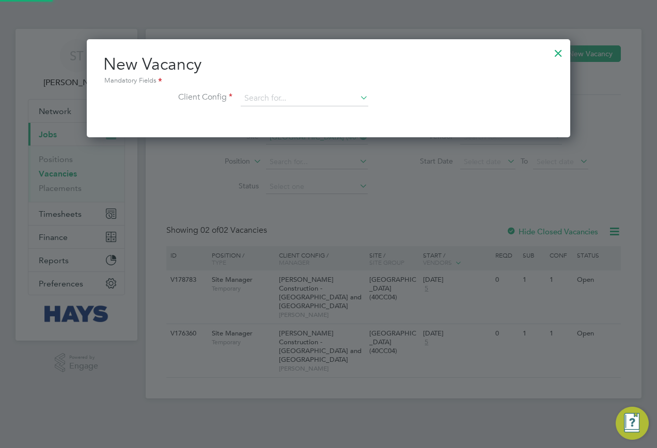
scroll to position [98, 484]
click at [336, 93] on input at bounding box center [305, 98] width 128 height 15
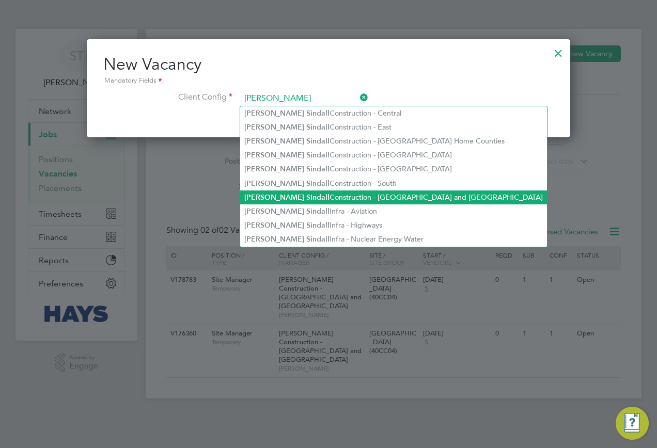
click at [337, 190] on li "Morgan Sindall Construction - Yorkshire and North East" at bounding box center [393, 197] width 307 height 14
type input "Morgan Sindall Construction - Yorkshire and North East"
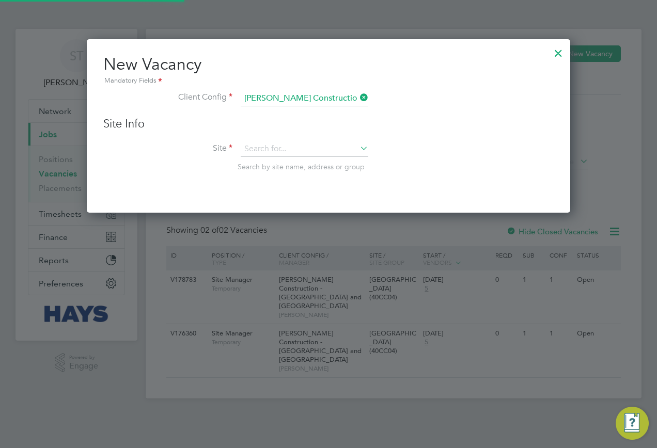
scroll to position [174, 484]
click at [290, 149] on input at bounding box center [305, 148] width 128 height 15
paste input "40CC04"
click at [302, 163] on li "University Of Leeds Campus ( 40CC04 )" at bounding box center [304, 164] width 129 height 14
type input "University Of Leeds Campus (40CC04)"
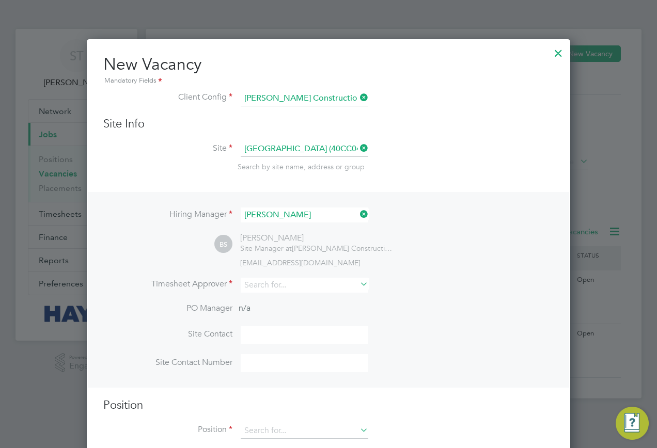
scroll to position [432, 484]
click at [281, 285] on input at bounding box center [305, 285] width 128 height 15
click at [283, 298] on li "Ben St eel" at bounding box center [304, 300] width 129 height 14
type input "Ben Steel"
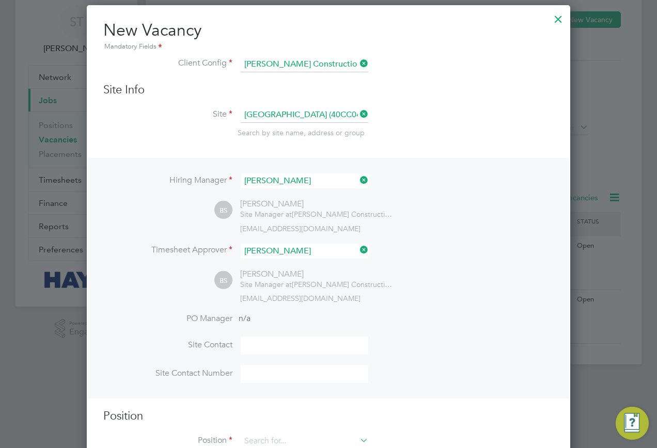
scroll to position [67, 0]
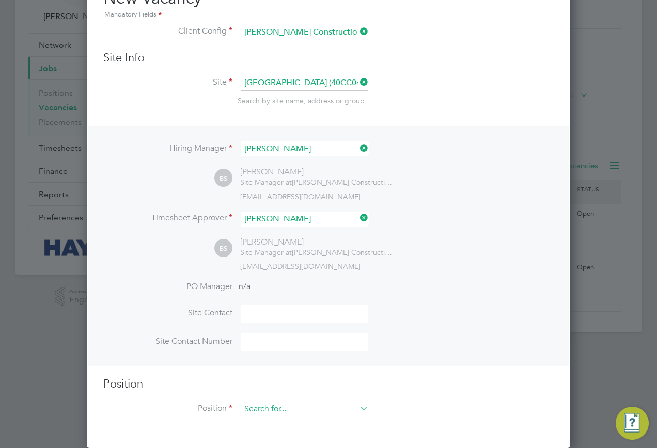
click at [283, 406] on input at bounding box center [305, 409] width 128 height 15
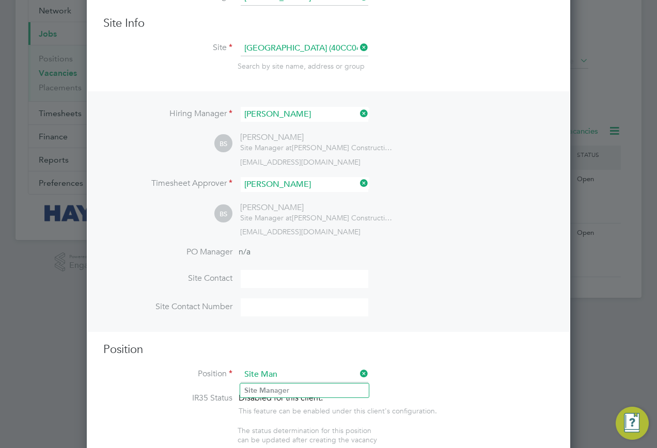
scroll to position [119, 0]
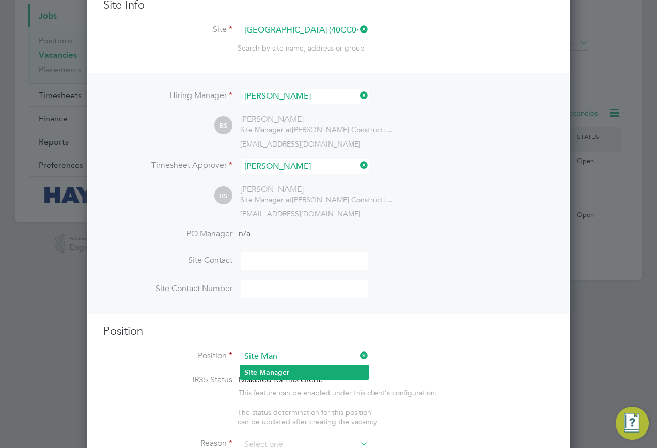
click at [292, 375] on li "Site Man ager" at bounding box center [304, 373] width 129 height 14
type input "Site Manager"
type textarea "."
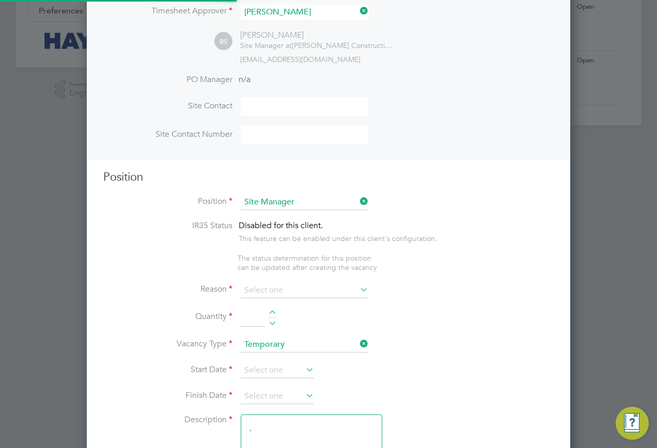
scroll to position [274, 0]
click at [299, 299] on li "Reason" at bounding box center [328, 295] width 450 height 26
click at [305, 290] on input at bounding box center [305, 289] width 128 height 15
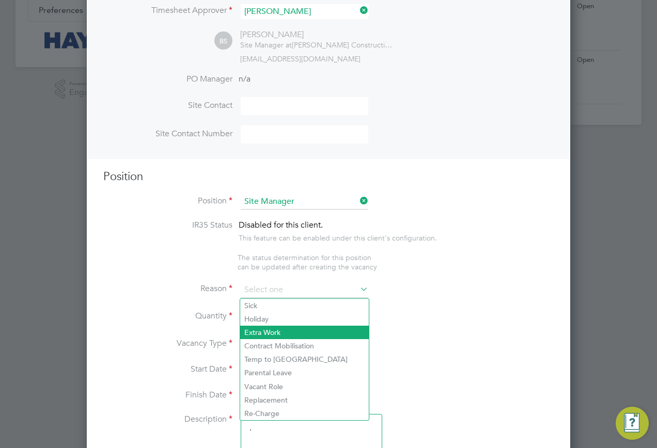
click at [283, 327] on li "Extra Work" at bounding box center [304, 332] width 129 height 13
type input "Extra Work"
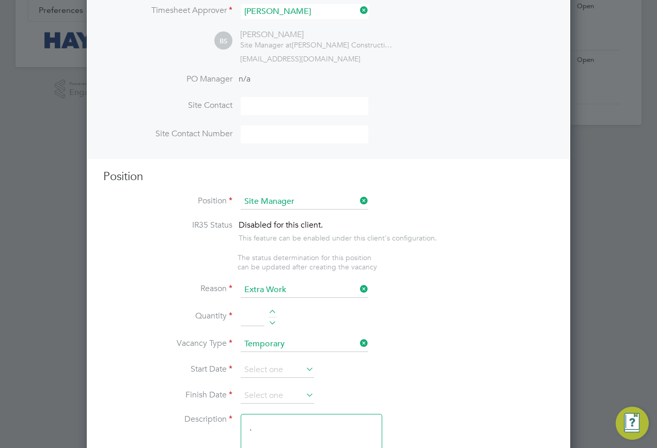
click at [249, 313] on input at bounding box center [253, 317] width 24 height 19
type input "1"
click at [304, 368] on icon at bounding box center [304, 369] width 0 height 14
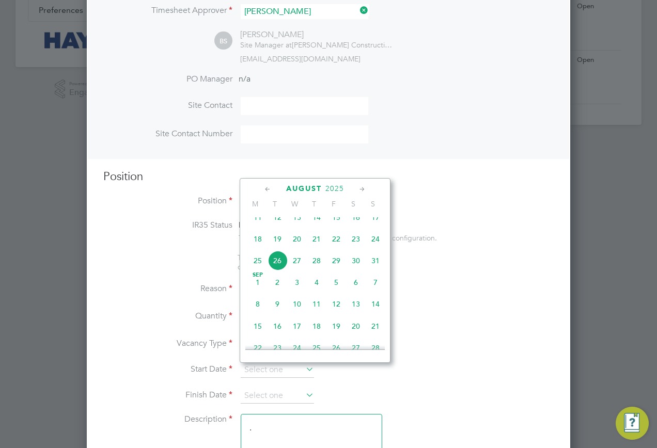
click at [277, 271] on span "26" at bounding box center [277, 261] width 20 height 20
type input "26 Aug 2025"
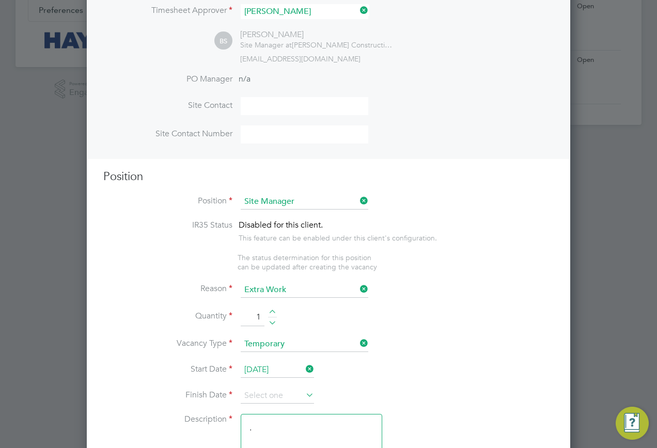
click at [268, 388] on li "Start Date 26 Aug 2025" at bounding box center [328, 375] width 450 height 26
click at [267, 390] on input at bounding box center [277, 395] width 73 height 15
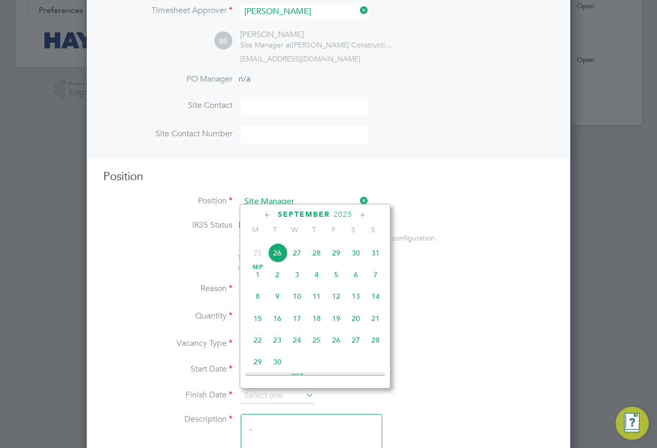
scroll to position [454, 0]
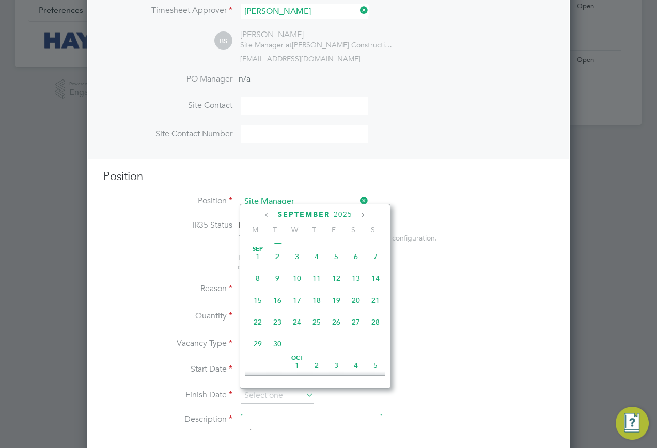
click at [275, 332] on span "23" at bounding box center [277, 322] width 20 height 20
type input "23 Sep 2025"
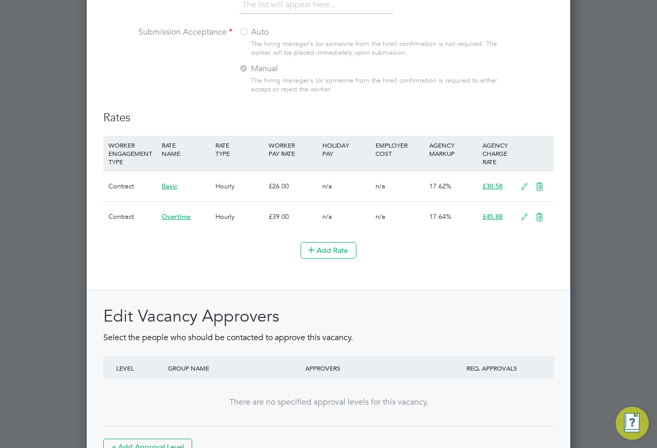
scroll to position [1069, 0]
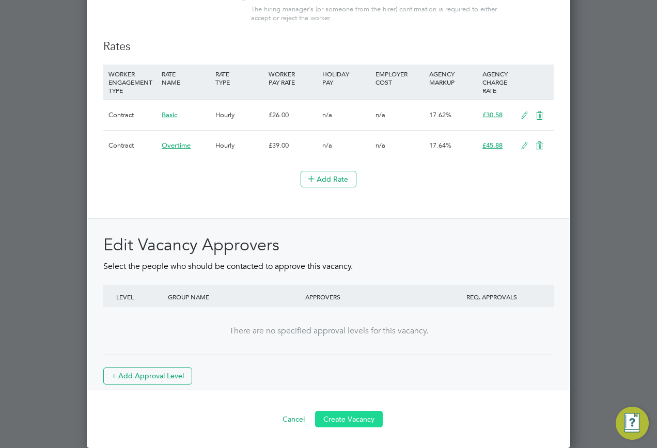
click at [342, 412] on button "Create Vacancy" at bounding box center [349, 419] width 68 height 17
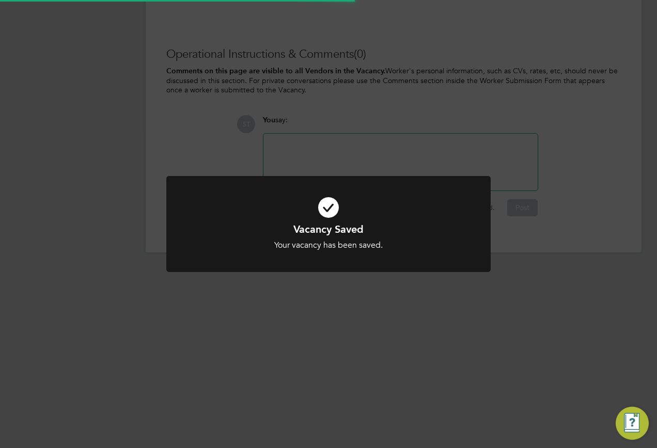
scroll to position [5, 5]
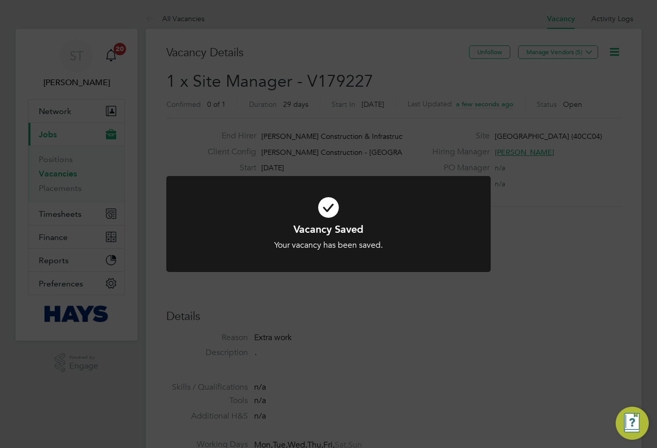
click at [363, 298] on div "Vacancy Saved Your vacancy has been saved. Cancel Okay" at bounding box center [328, 224] width 657 height 448
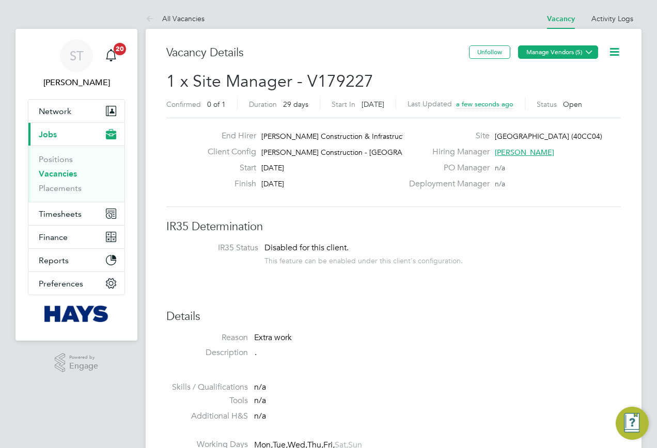
click at [585, 48] on icon at bounding box center [589, 52] width 8 height 8
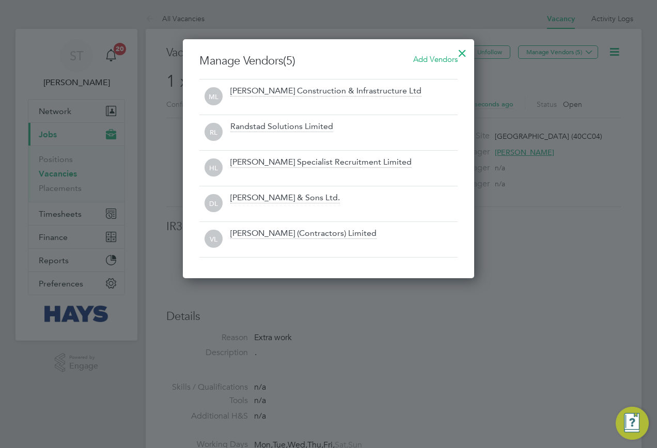
click at [461, 51] on div at bounding box center [462, 50] width 19 height 19
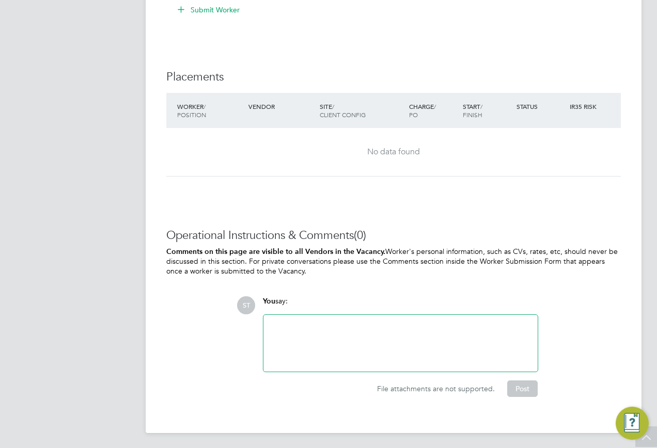
click at [332, 349] on div at bounding box center [400, 343] width 262 height 44
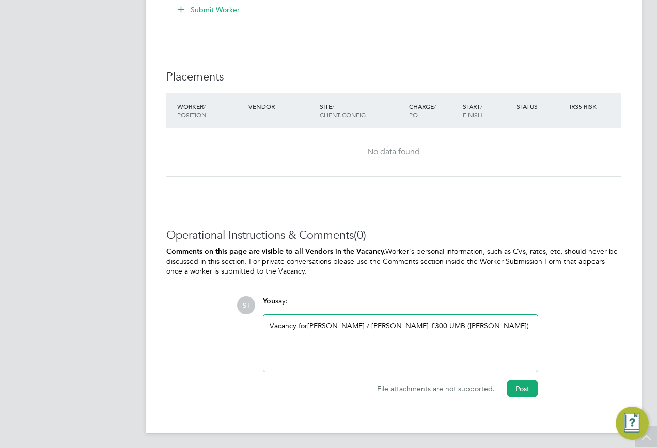
click at [432, 323] on div "Vacancy for Paul Ngene / Michael Pitts £300 UMB (Hays)" at bounding box center [400, 343] width 262 height 44
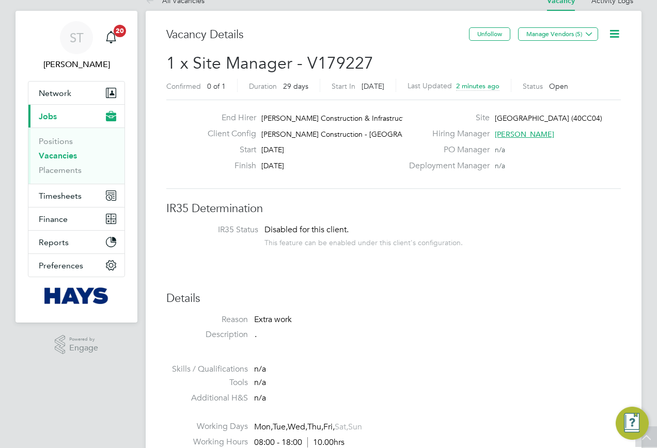
scroll to position [0, 0]
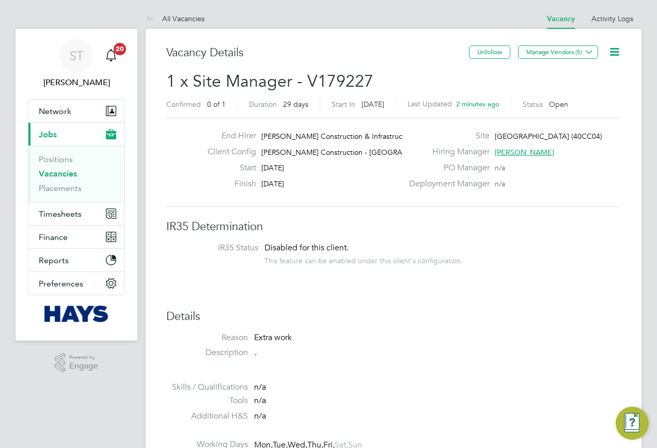
click at [613, 52] on icon at bounding box center [614, 51] width 13 height 13
click at [575, 74] on li "Edit Vacancy e" at bounding box center [589, 76] width 60 height 14
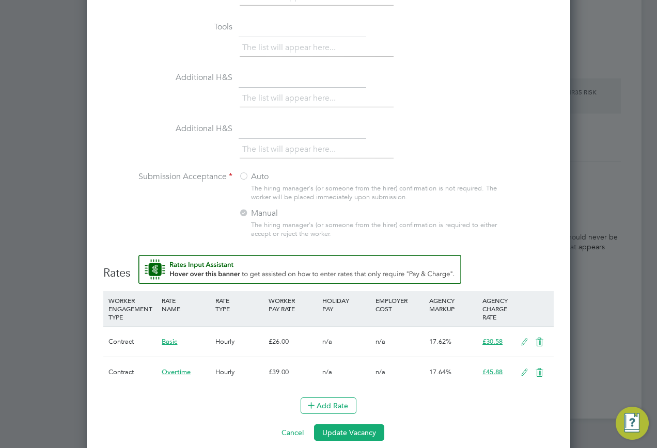
scroll to position [855, 0]
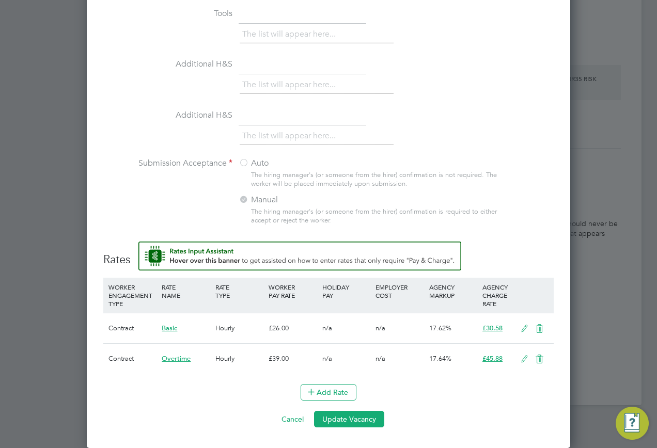
click at [542, 358] on icon at bounding box center [539, 359] width 13 height 8
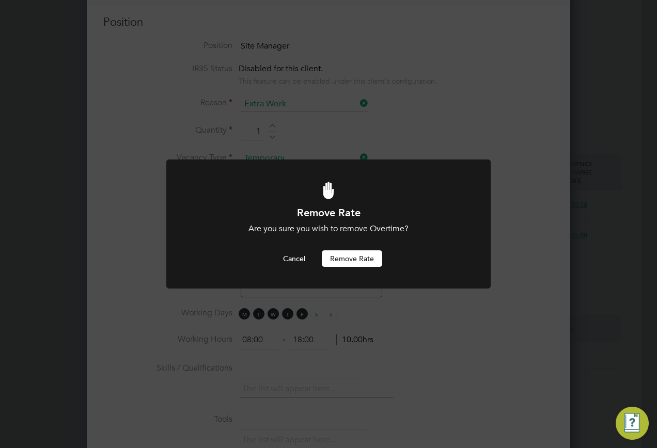
scroll to position [0, 0]
click at [343, 256] on button "Remove rate" at bounding box center [352, 258] width 60 height 17
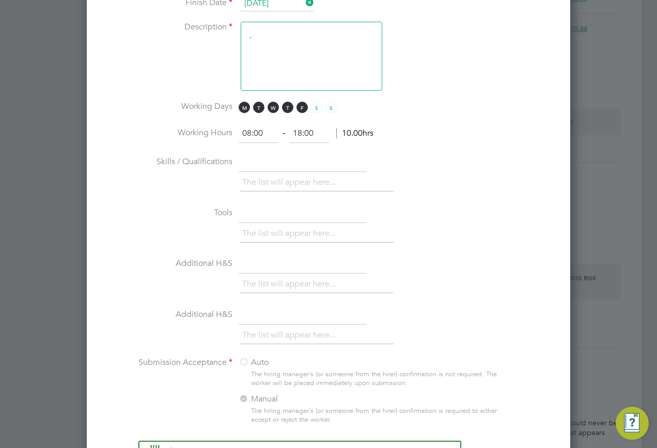
scroll to position [827, 0]
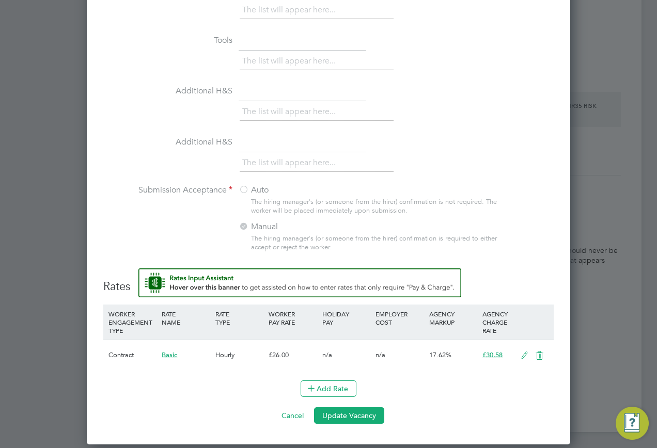
click at [523, 354] on icon at bounding box center [524, 356] width 13 height 8
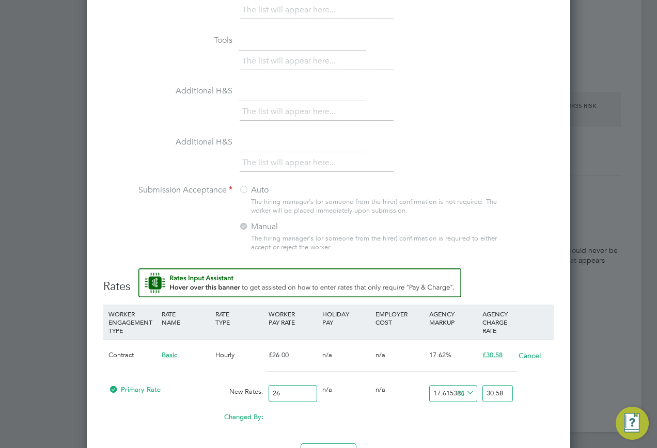
scroll to position [1297, 484]
drag, startPoint x: 281, startPoint y: 396, endPoint x: 219, endPoint y: 400, distance: 61.5
click at [227, 402] on div "Primary Rate New Rates: 26 0 n/a 0 n/a 17.615384615384617 0 % 30.58" at bounding box center [328, 393] width 450 height 27
type input "3"
type input "3.5284615384615385"
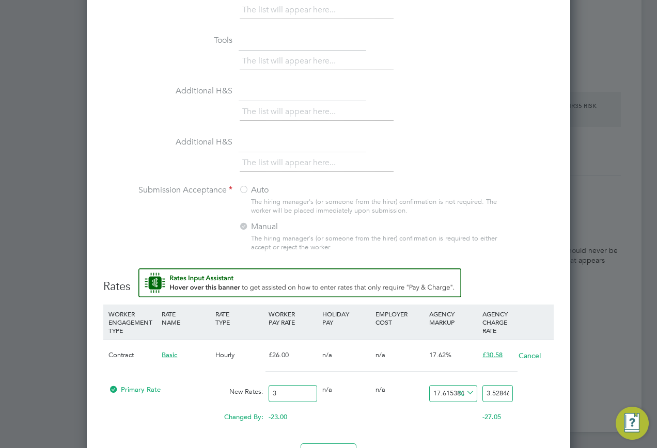
type input "30"
type input "35.284615384615385"
type input "300"
type input "352.84615384615387"
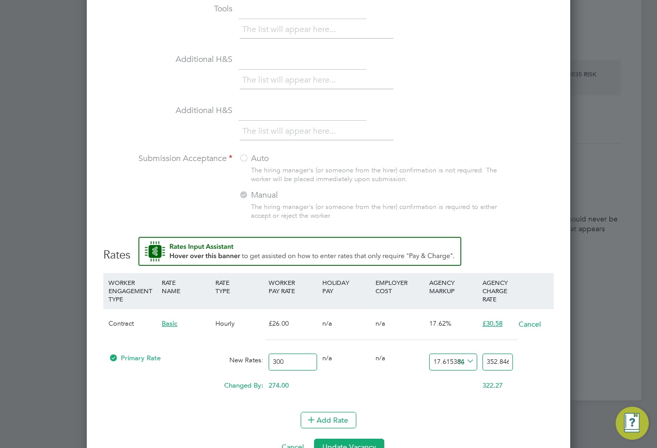
scroll to position [887, 0]
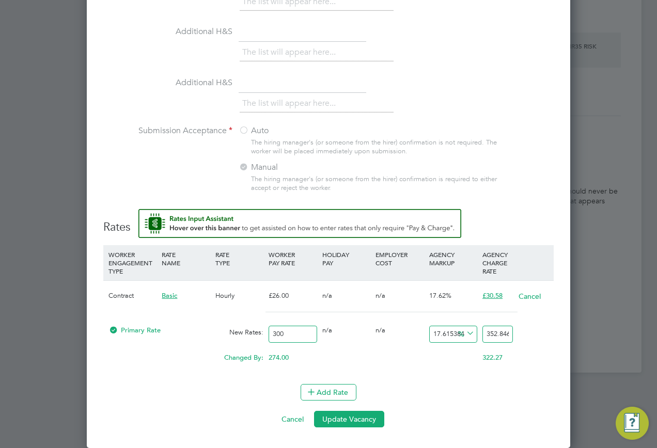
type input "300"
drag, startPoint x: 485, startPoint y: 335, endPoint x: 544, endPoint y: 330, distance: 59.5
click at [544, 330] on div "Primary Rate New Rates: 300 0 n/a 0 n/a 17.615384615384617 52.84615384615387 % …" at bounding box center [328, 334] width 450 height 27
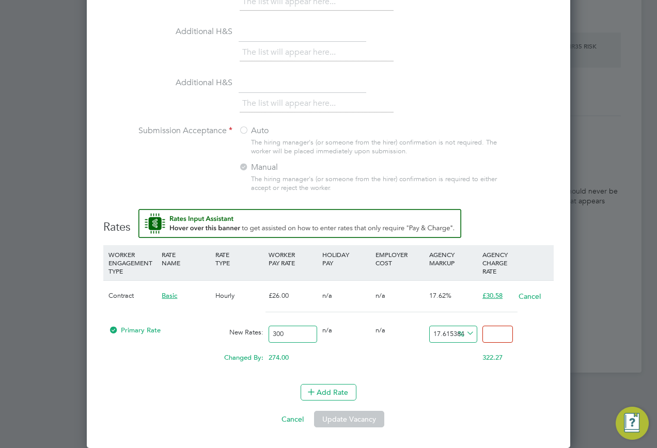
type input "-99"
type input "3"
type input "-88.33333333333333"
type input "35"
type input "17.333333333333332"
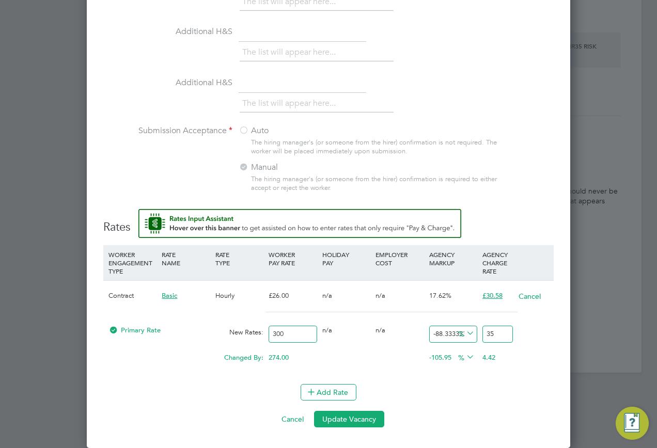
type input "352"
type input "17.633333333333333"
type input "352.9"
type input "17.64"
type input "352.92"
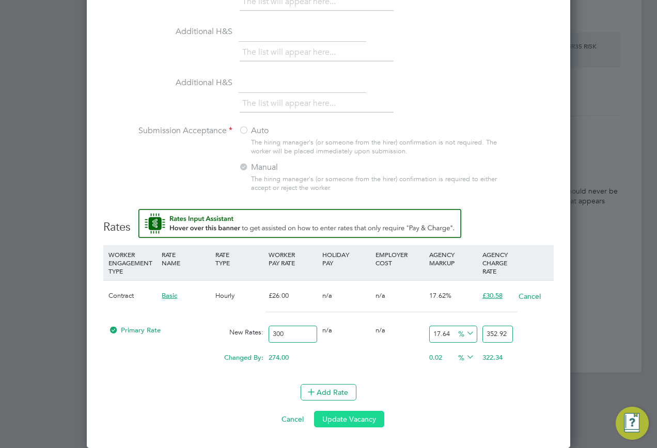
click at [344, 414] on button "Update Vacancy" at bounding box center [349, 419] width 70 height 17
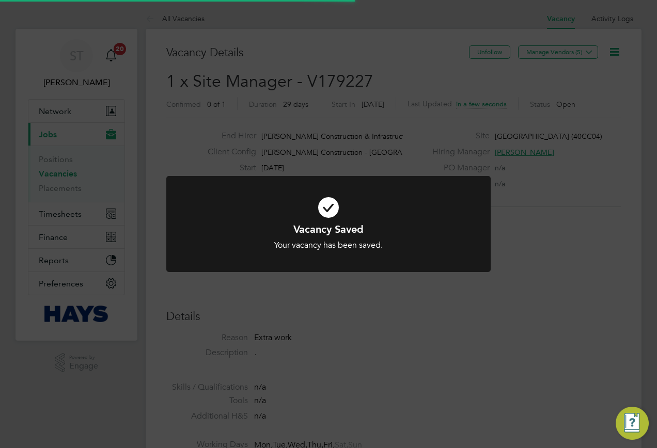
drag, startPoint x: 433, startPoint y: 299, endPoint x: 429, endPoint y: 291, distance: 9.0
click at [432, 299] on div "Vacancy Saved Your vacancy has been saved. Cancel Okay" at bounding box center [328, 224] width 657 height 448
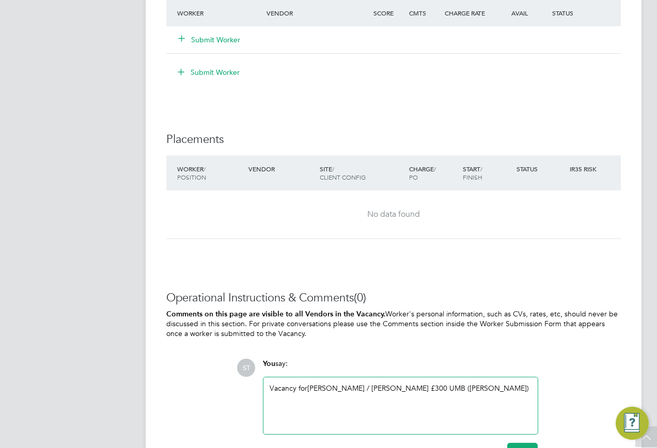
scroll to position [797, 0]
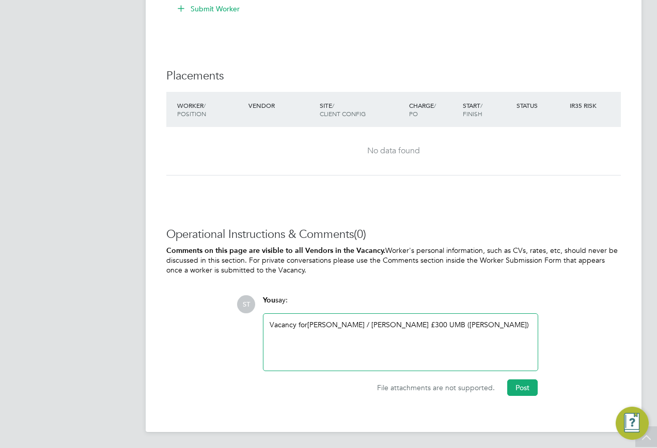
click at [464, 328] on div "Vacancy for Paul Ngene / Michael Pitts £300 UMB (Hays)" at bounding box center [400, 342] width 262 height 44
drag, startPoint x: 459, startPoint y: 324, endPoint x: 417, endPoint y: 324, distance: 42.3
click at [403, 327] on div "Vacancy for Paul Ngene / Michael Pitts £300 UMB (Hays)" at bounding box center [400, 342] width 262 height 44
click at [423, 323] on div "Vacancy for Paul Ngene / Michael Pitts £300 UMB (Hays)" at bounding box center [400, 342] width 262 height 44
drag, startPoint x: 432, startPoint y: 323, endPoint x: 395, endPoint y: 324, distance: 36.1
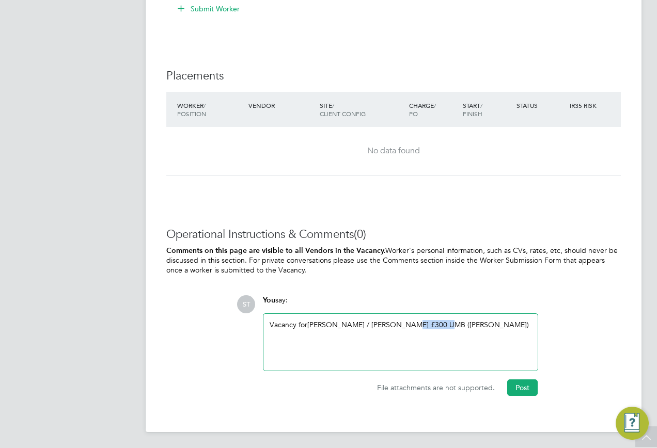
click at [395, 324] on div "Vacancy for Paul Ngene / Michael Pitts £300 UMB (Hays)" at bounding box center [400, 342] width 262 height 44
click at [533, 387] on button "Post" at bounding box center [522, 387] width 30 height 17
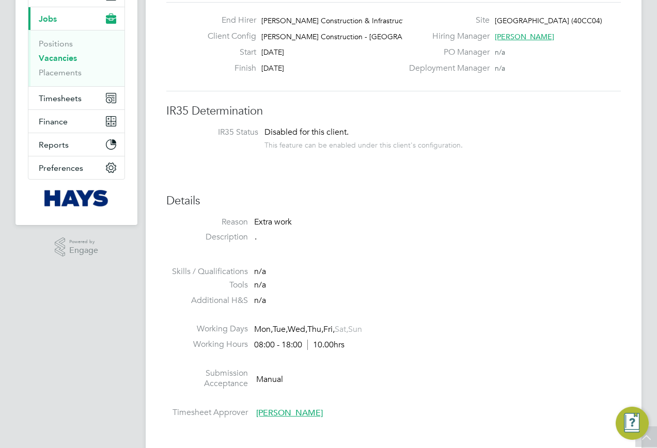
scroll to position [22, 0]
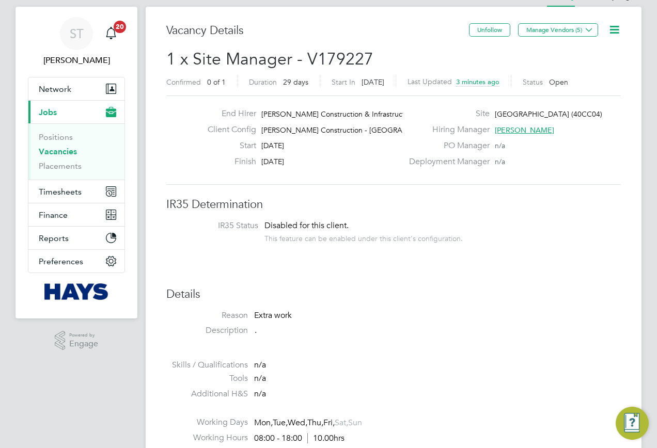
drag, startPoint x: 71, startPoint y: 155, endPoint x: 121, endPoint y: 167, distance: 51.5
click at [71, 155] on link "Vacancies" at bounding box center [58, 152] width 38 height 10
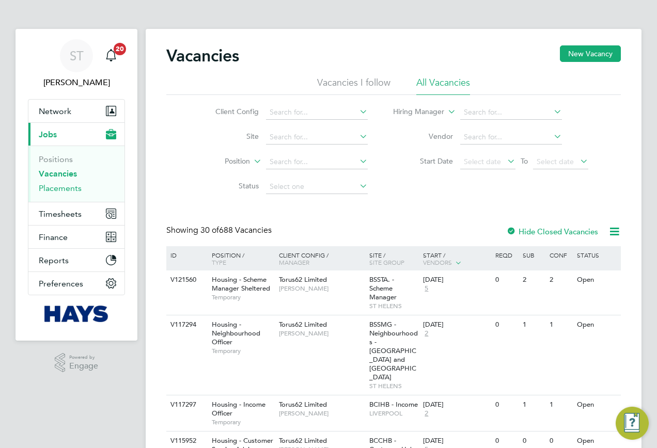
click at [65, 192] on link "Placements" at bounding box center [60, 188] width 43 height 10
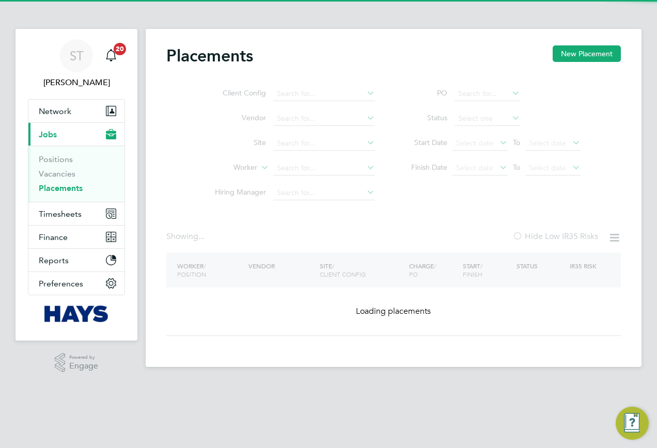
click at [292, 165] on ul "Client Config Vendor Site Worker Hiring Manager" at bounding box center [291, 144] width 194 height 124
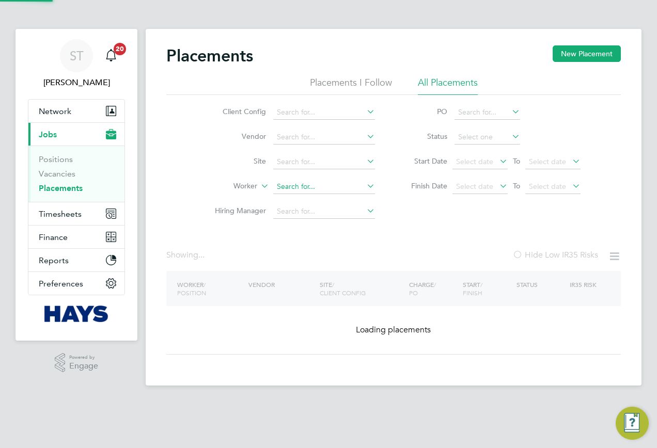
click at [279, 193] on input at bounding box center [324, 187] width 102 height 14
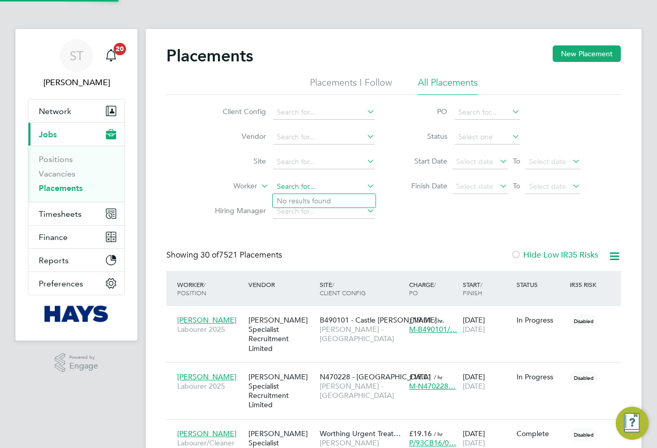
scroll to position [30, 90]
type input "Wayne Millward"
click at [339, 201] on b "Millward" at bounding box center [369, 201] width 60 height 9
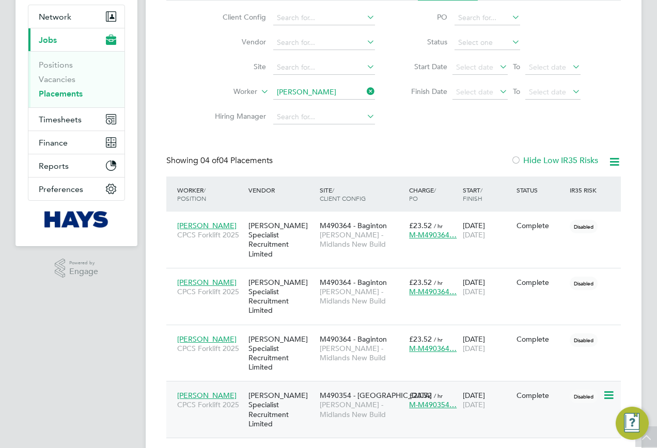
click at [346, 400] on span "Lovell - Midlands New Build" at bounding box center [362, 409] width 84 height 19
click at [355, 344] on span "Lovell - Midlands New Build" at bounding box center [362, 353] width 84 height 19
click at [320, 400] on span "Lovell - Midlands New Build" at bounding box center [362, 409] width 84 height 19
click at [331, 287] on span "Lovell - Midlands New Build" at bounding box center [362, 296] width 84 height 19
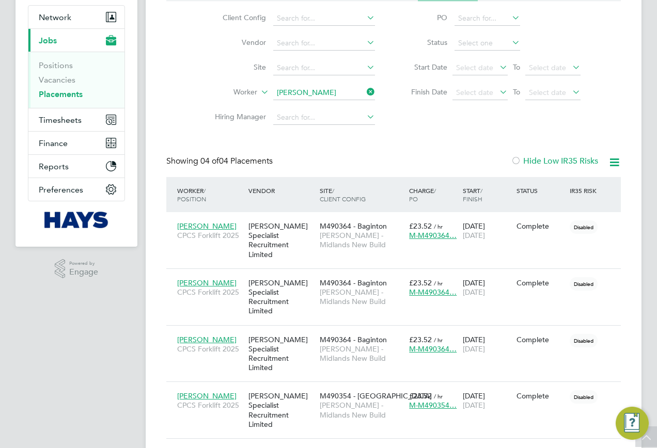
click at [364, 92] on icon at bounding box center [364, 92] width 0 height 14
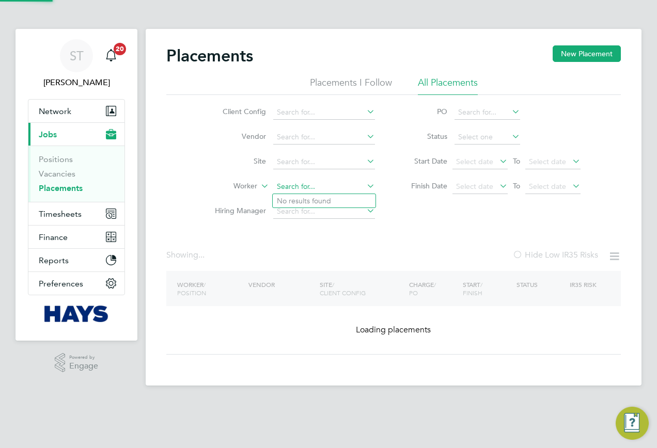
click at [302, 189] on input at bounding box center [324, 187] width 102 height 14
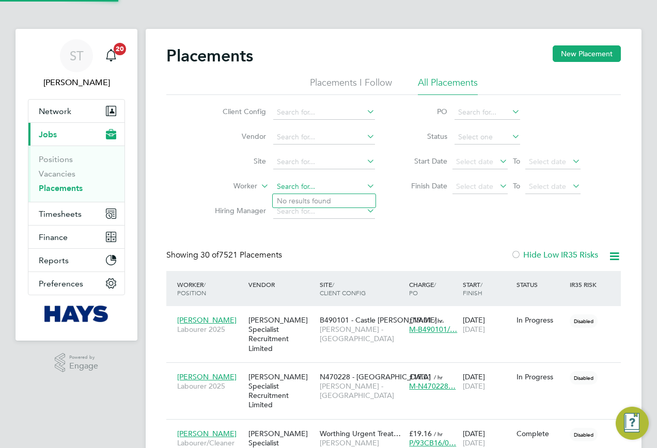
scroll to position [30, 90]
click at [327, 203] on li "Bradley Reed" at bounding box center [338, 201] width 130 height 14
type input "Bradley Reed"
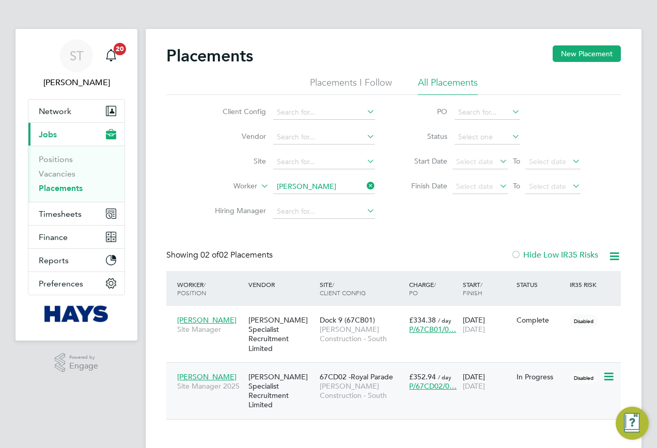
click at [357, 386] on span "Morgan Sindall Construction - South" at bounding box center [362, 391] width 84 height 19
click at [364, 188] on icon at bounding box center [364, 186] width 0 height 14
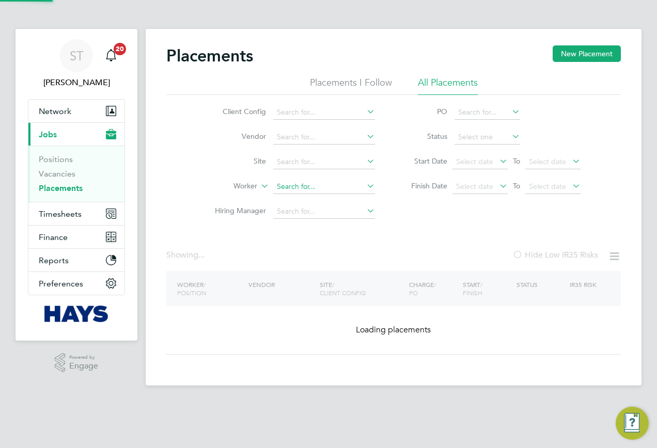
click at [338, 188] on input at bounding box center [324, 187] width 102 height 14
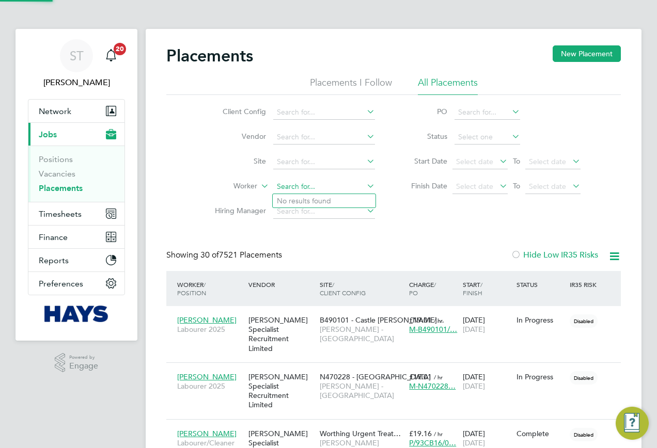
scroll to position [30, 90]
click at [328, 205] on li "Samuel I pinmoroti" at bounding box center [325, 201] width 104 height 14
type input "Samuel Ipinmoroti"
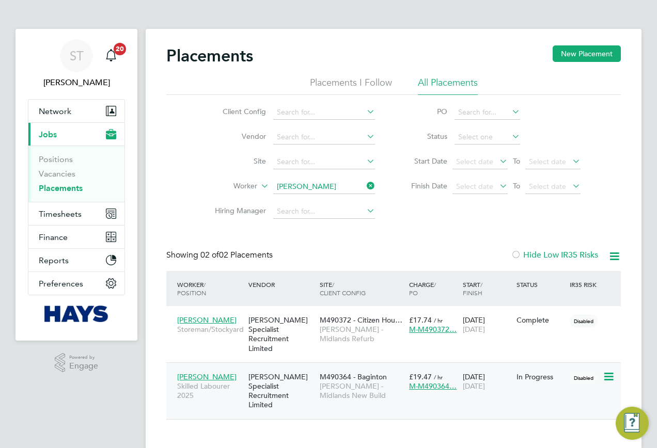
click at [369, 382] on span "Lovell - Midlands New Build" at bounding box center [362, 391] width 84 height 19
click at [364, 189] on icon at bounding box center [364, 186] width 0 height 14
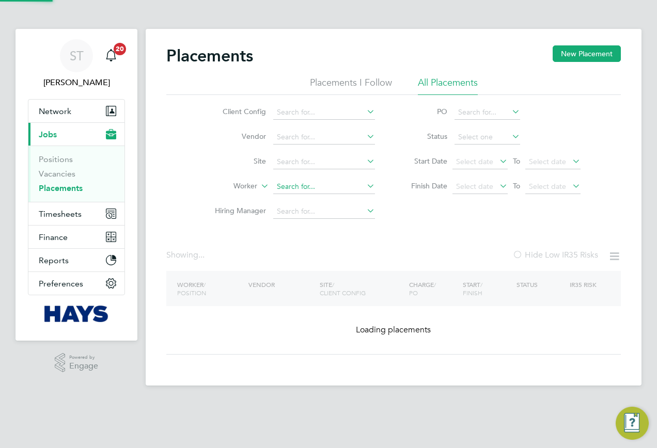
click at [342, 189] on input at bounding box center [324, 187] width 102 height 14
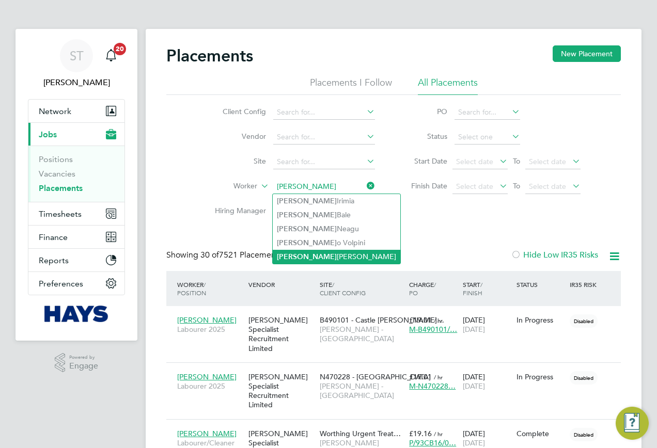
click at [312, 252] on li "Lucian Cosmin Mladin" at bounding box center [337, 257] width 128 height 14
type input "[PERSON_NAME] [PERSON_NAME]"
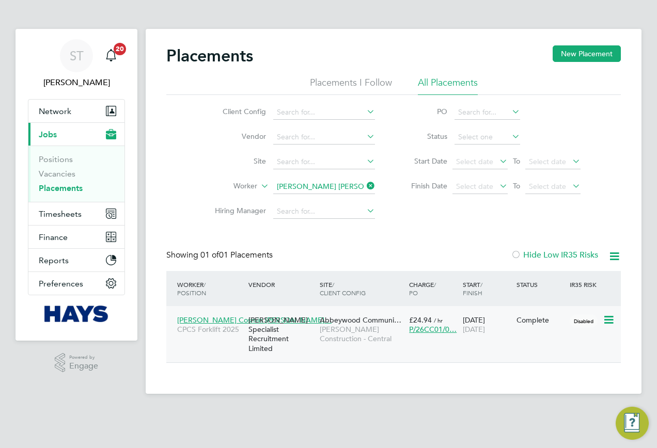
click at [368, 333] on span "[PERSON_NAME] Construction - Central" at bounding box center [362, 334] width 84 height 19
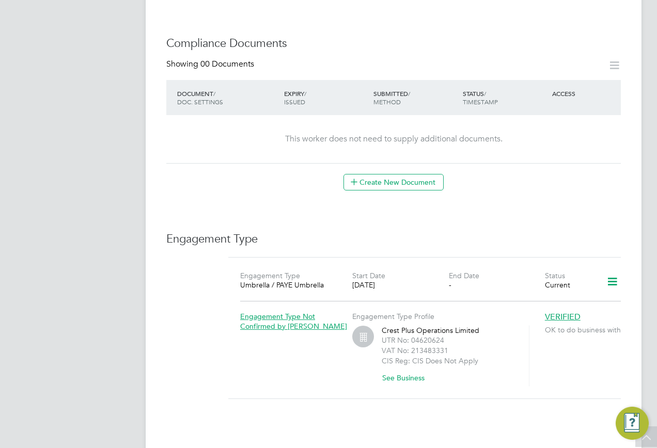
scroll to position [516, 0]
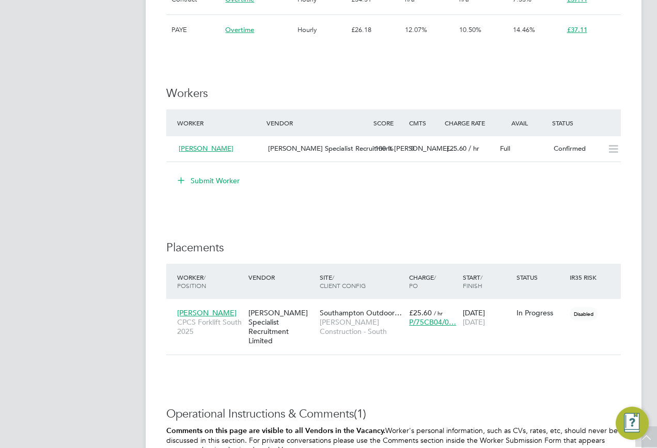
scroll to position [774, 0]
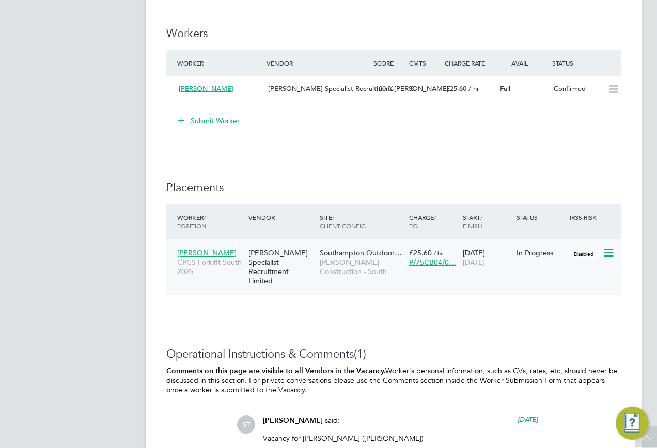
click at [204, 254] on span "Andrew Phear" at bounding box center [206, 252] width 59 height 9
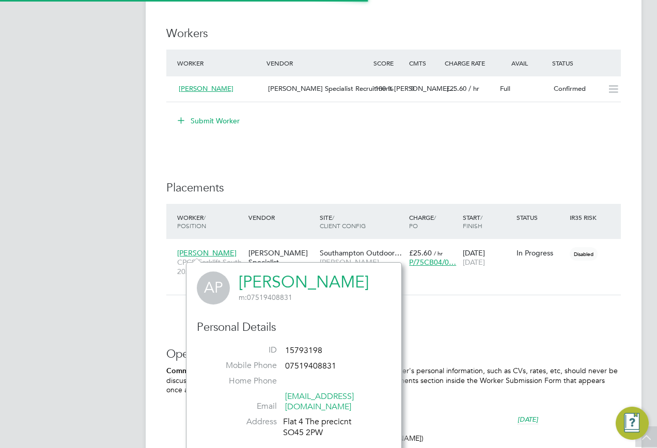
scroll to position [266, 253]
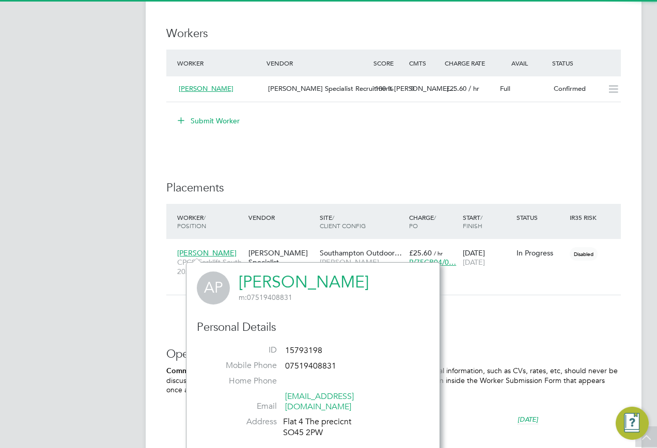
click at [265, 279] on link "Andrew Phear" at bounding box center [304, 282] width 130 height 20
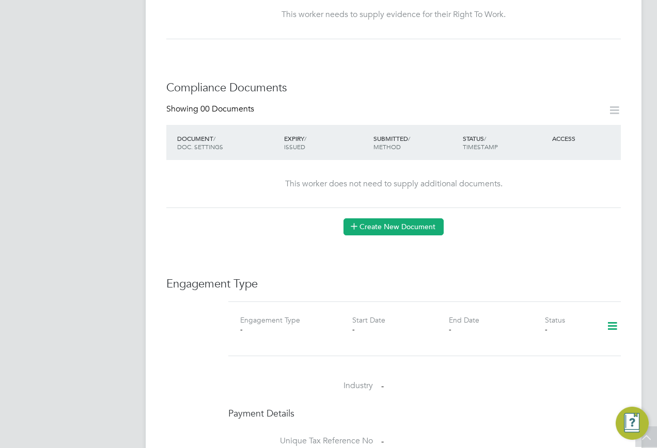
scroll to position [568, 0]
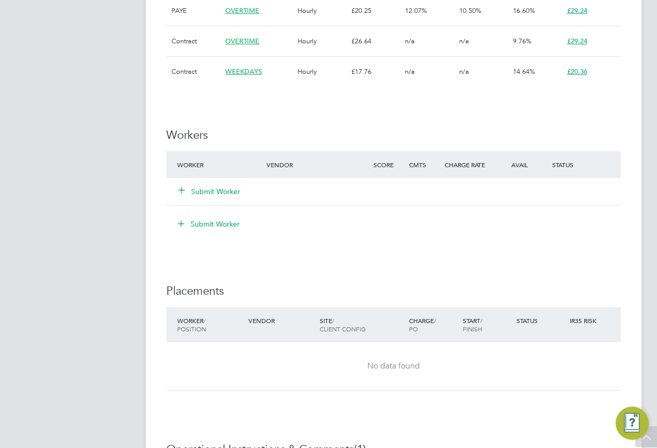
scroll to position [774, 0]
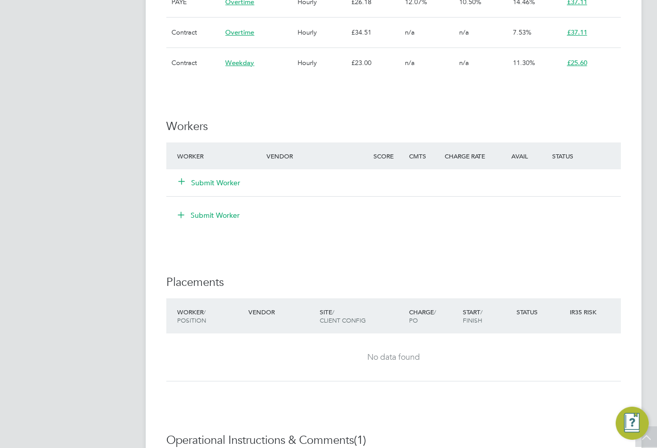
scroll to position [929, 0]
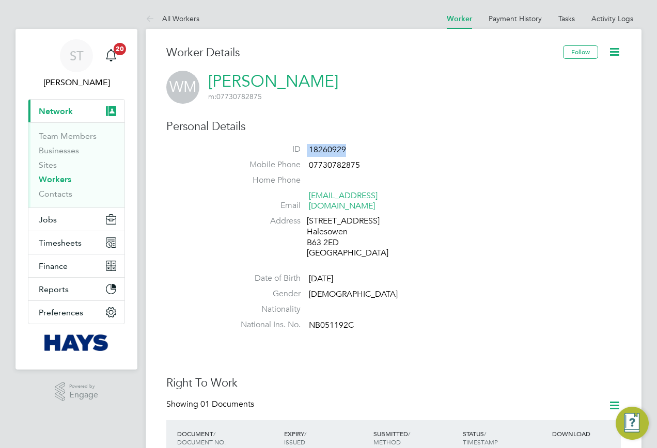
click at [296, 149] on li "ID 18260929" at bounding box center [424, 151] width 392 height 15
click at [296, 149] on label "ID" at bounding box center [264, 149] width 72 height 11
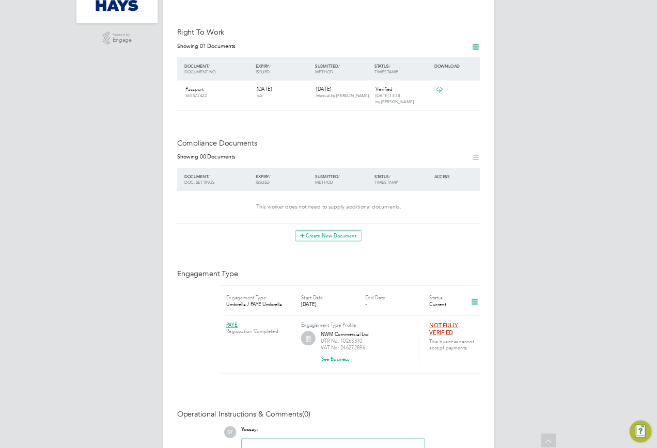
scroll to position [448, 0]
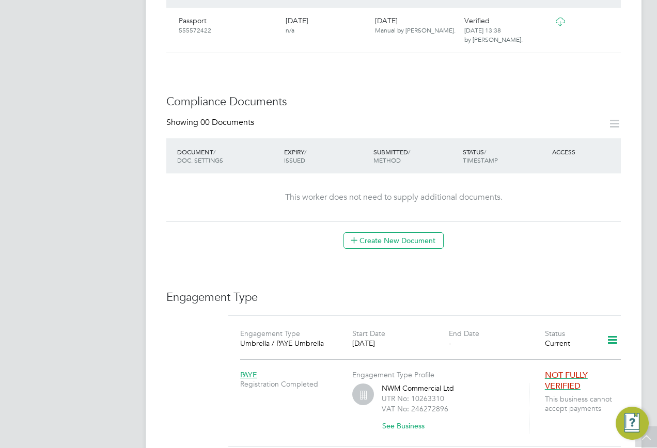
click at [439, 117] on div "Showing 00 Documents" at bounding box center [393, 127] width 454 height 21
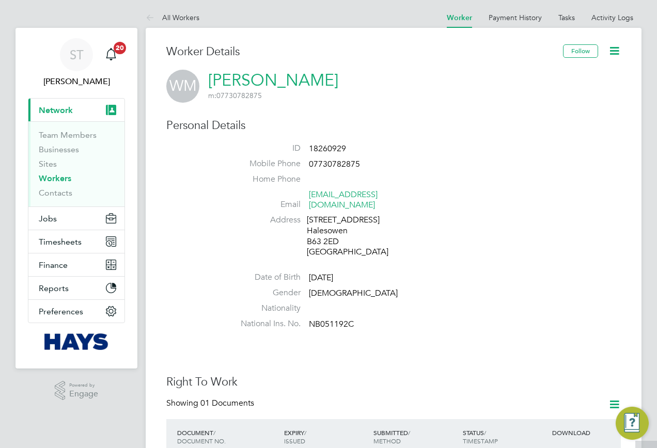
scroll to position [0, 0]
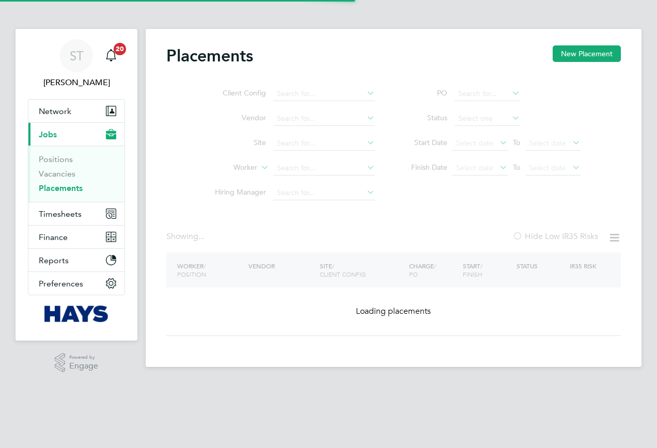
click at [299, 143] on ul "Client Config Vendor Site Worker Hiring Manager" at bounding box center [291, 144] width 194 height 124
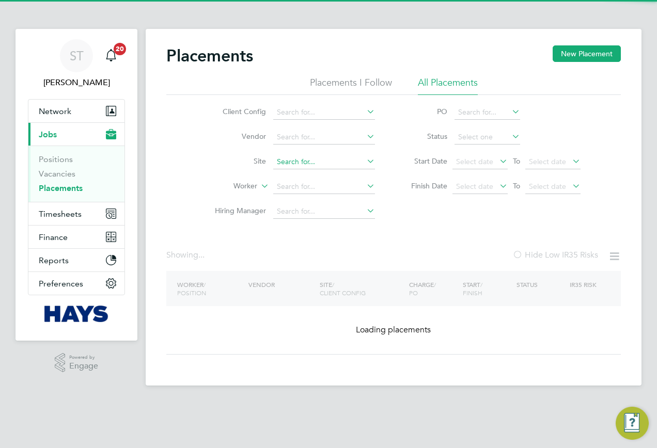
click at [295, 166] on input at bounding box center [324, 162] width 102 height 14
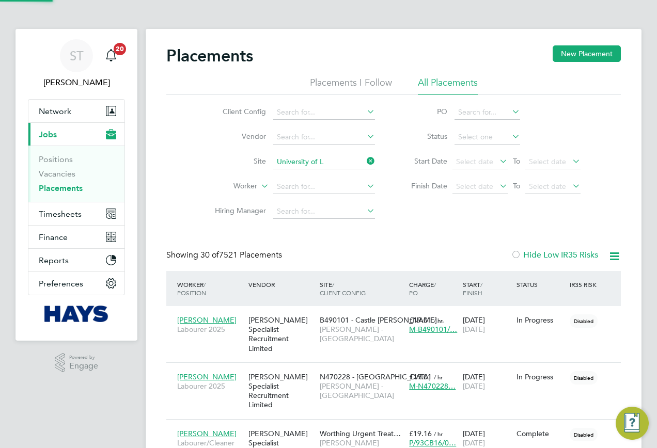
click at [301, 170] on li "University Of L eeds Campus (40CC04)" at bounding box center [362, 176] width 179 height 14
type input "[GEOGRAPHIC_DATA] (40CC04)"
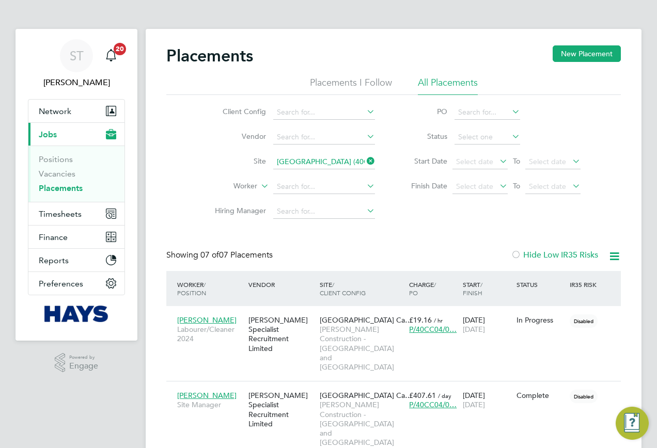
click at [510, 137] on icon at bounding box center [510, 136] width 0 height 14
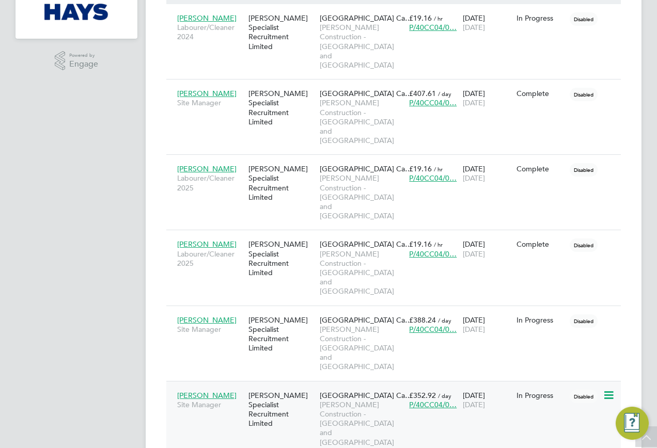
click at [336, 400] on span "Morgan Sindall Construction - Yorkshire and North East" at bounding box center [362, 423] width 84 height 47
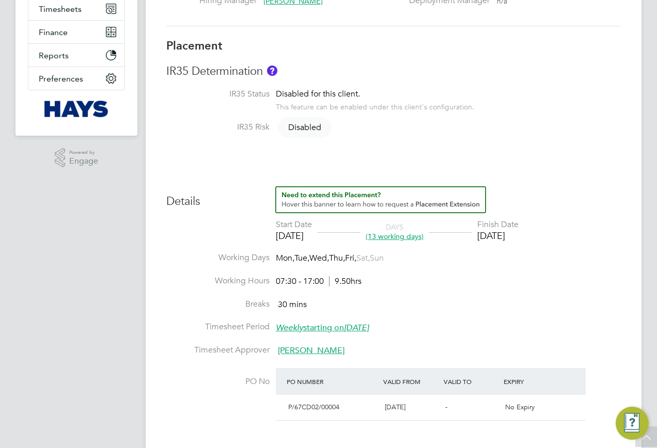
scroll to position [52, 0]
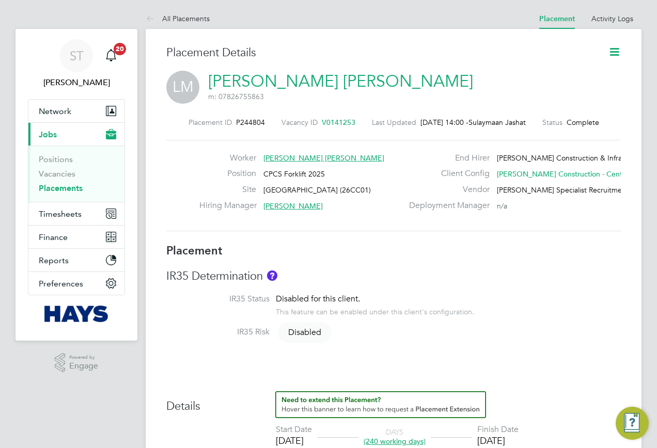
click at [615, 56] on icon at bounding box center [614, 51] width 13 height 13
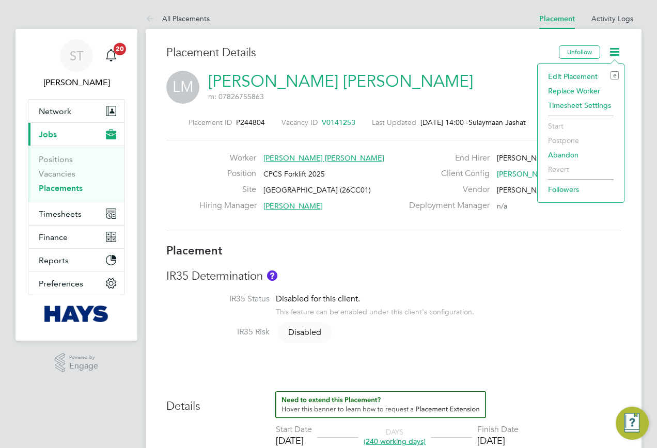
click at [558, 76] on li "Edit Placement e" at bounding box center [581, 76] width 76 height 14
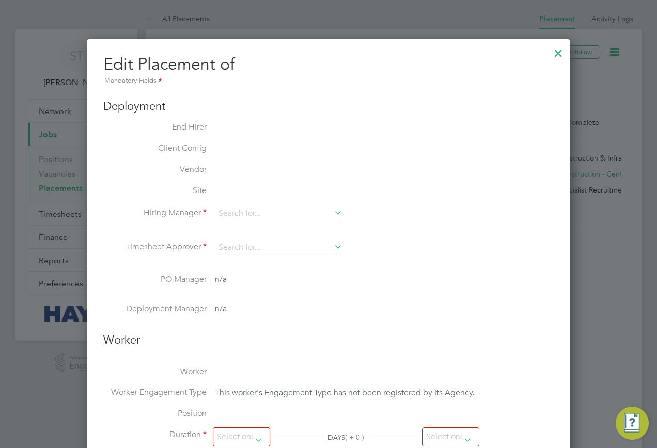
type input "[PERSON_NAME]"
type input "[DATE]"
type input "08:00"
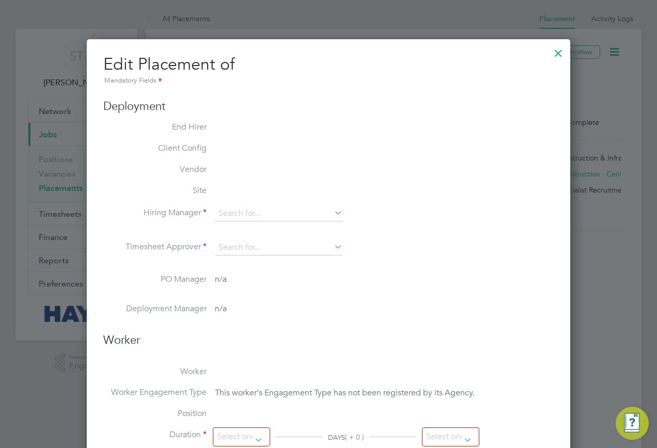
type input "18:00"
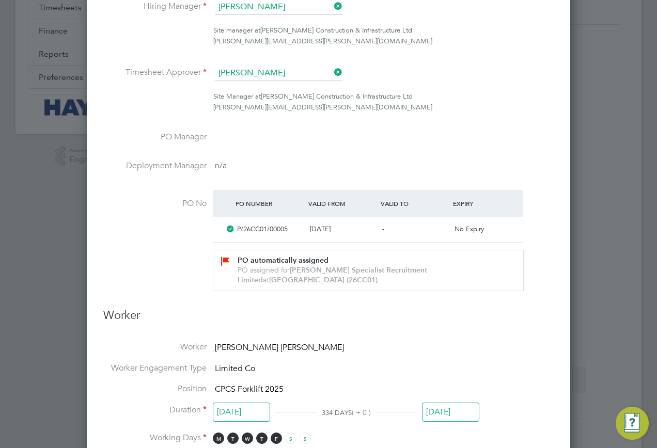
click at [436, 413] on input "[DATE]" at bounding box center [450, 412] width 57 height 19
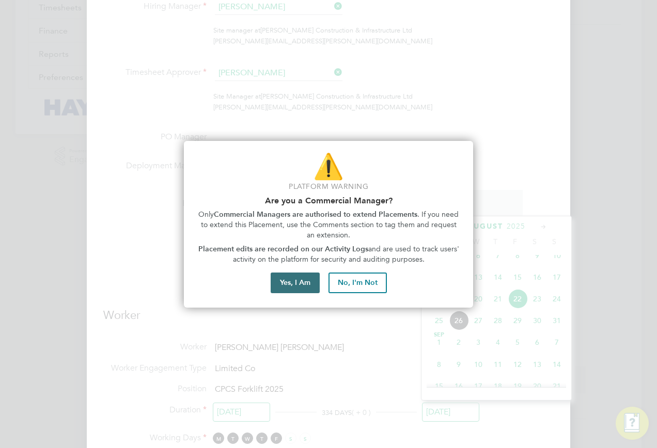
click at [305, 288] on button "Yes, I Am" at bounding box center [295, 283] width 49 height 21
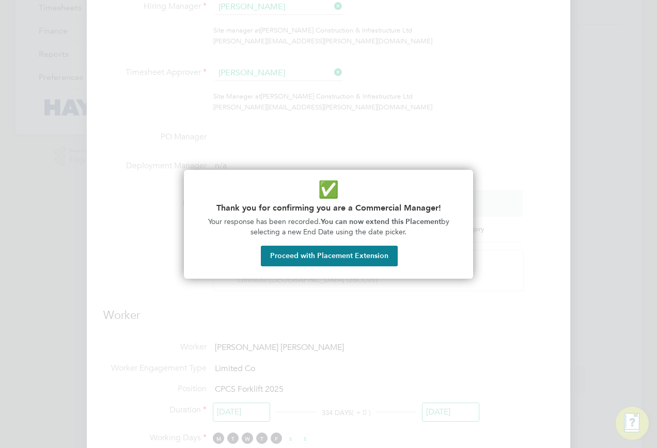
click at [303, 259] on button "Proceed with Placement Extension" at bounding box center [329, 256] width 137 height 21
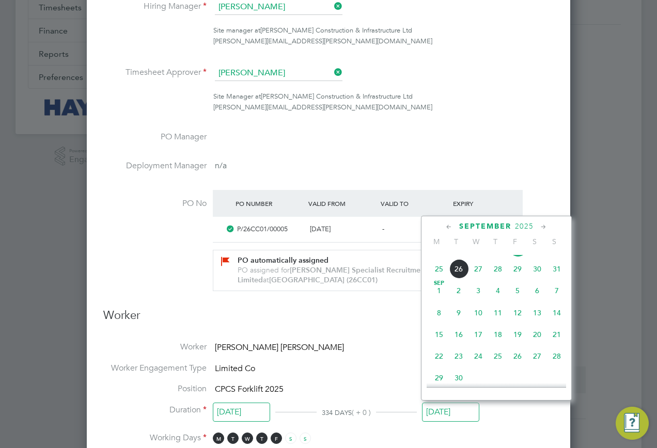
click at [519, 342] on span "19" at bounding box center [517, 335] width 20 height 20
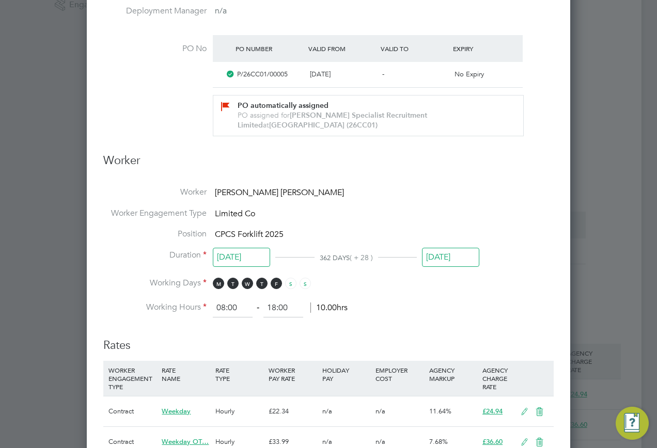
click at [469, 260] on input "[DATE]" at bounding box center [450, 257] width 57 height 19
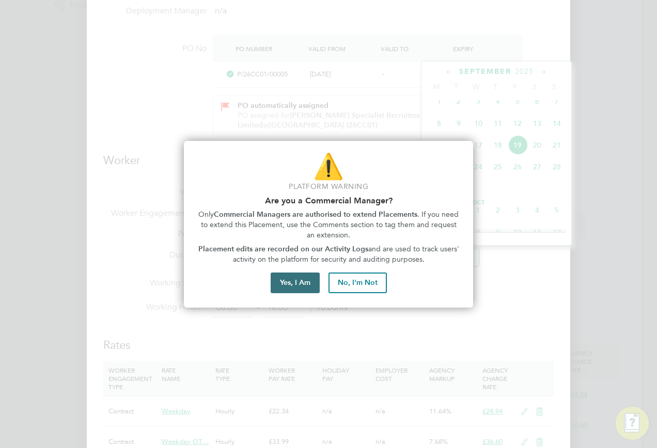
click at [298, 290] on button "Yes, I Am" at bounding box center [295, 283] width 49 height 21
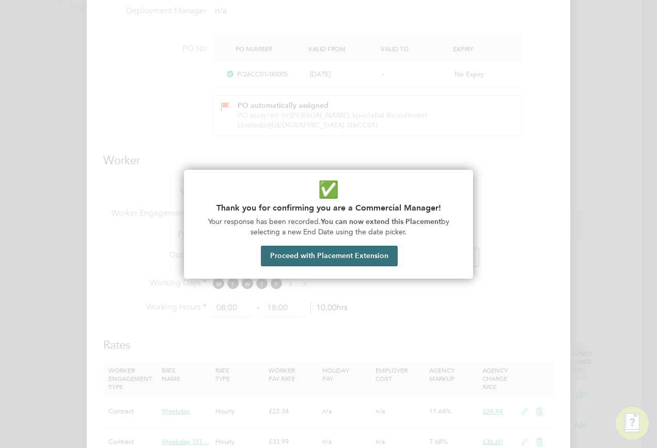
click at [311, 259] on button "Proceed with Placement Extension" at bounding box center [329, 256] width 137 height 21
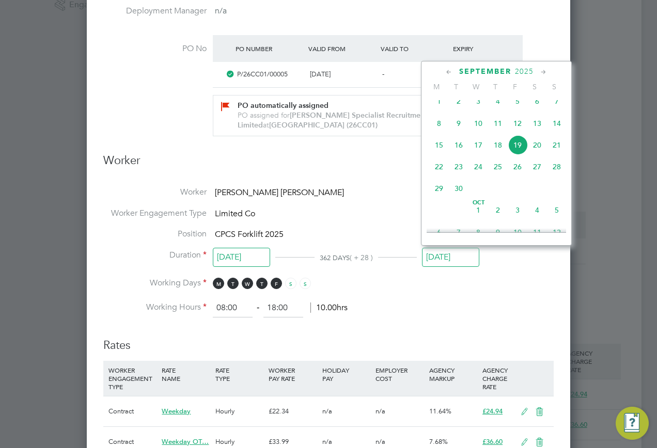
click at [437, 177] on span "22" at bounding box center [439, 167] width 20 height 20
type input "[DATE]"
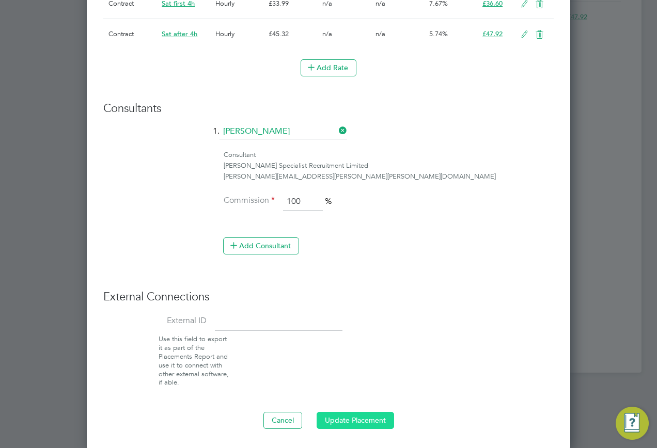
click at [359, 413] on button "Update Placement" at bounding box center [354, 420] width 77 height 17
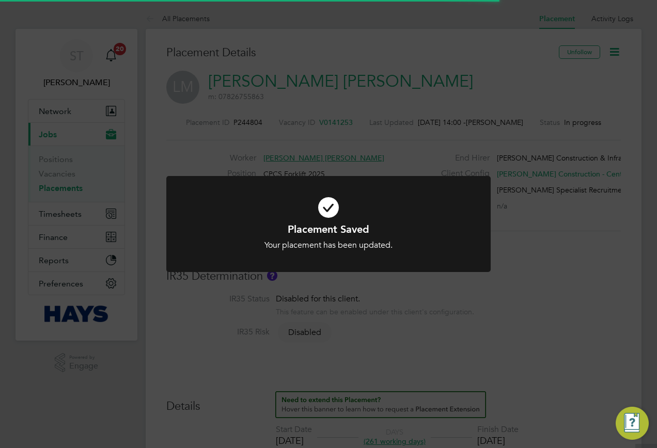
click at [589, 299] on div "Placement Saved Your placement has been updated. Cancel Okay" at bounding box center [328, 224] width 657 height 448
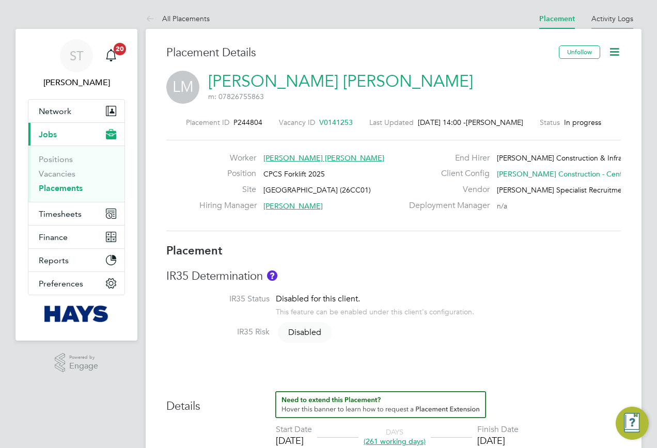
click at [608, 21] on link "Activity Logs" at bounding box center [612, 18] width 42 height 9
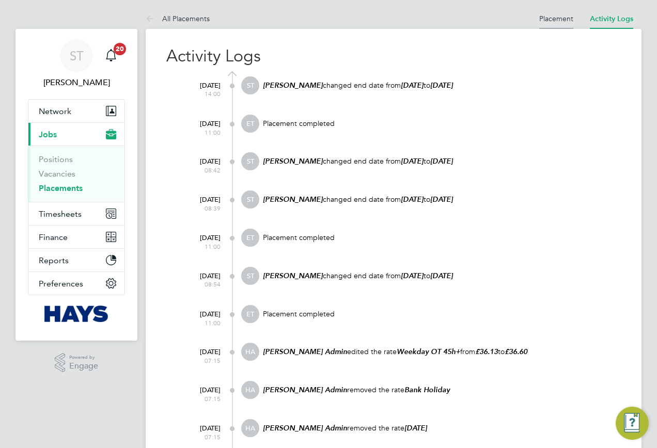
click at [548, 17] on link "Placement" at bounding box center [556, 18] width 34 height 9
